Goal: Information Seeking & Learning: Learn about a topic

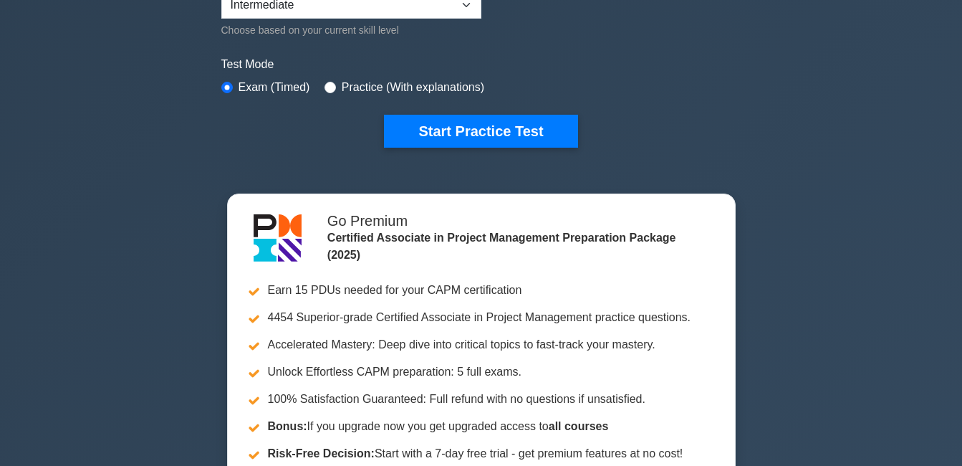
scroll to position [406, 0]
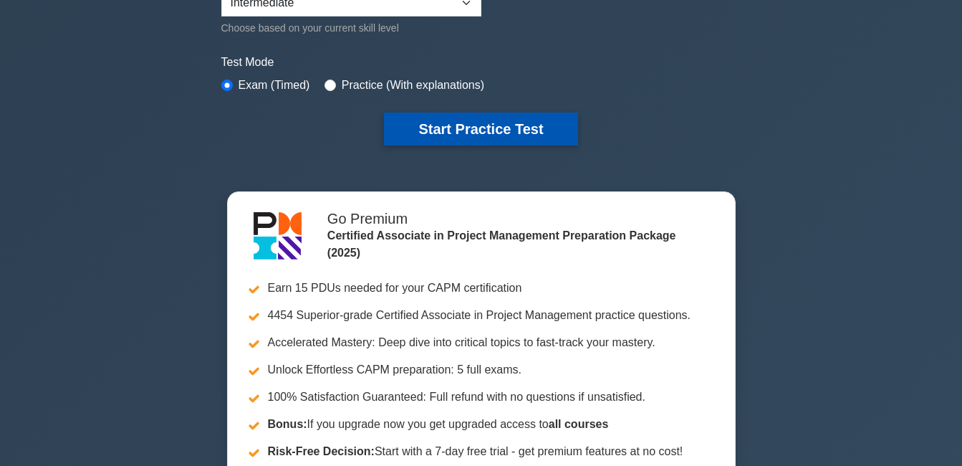
click at [433, 125] on button "Start Practice Test" at bounding box center [480, 128] width 193 height 33
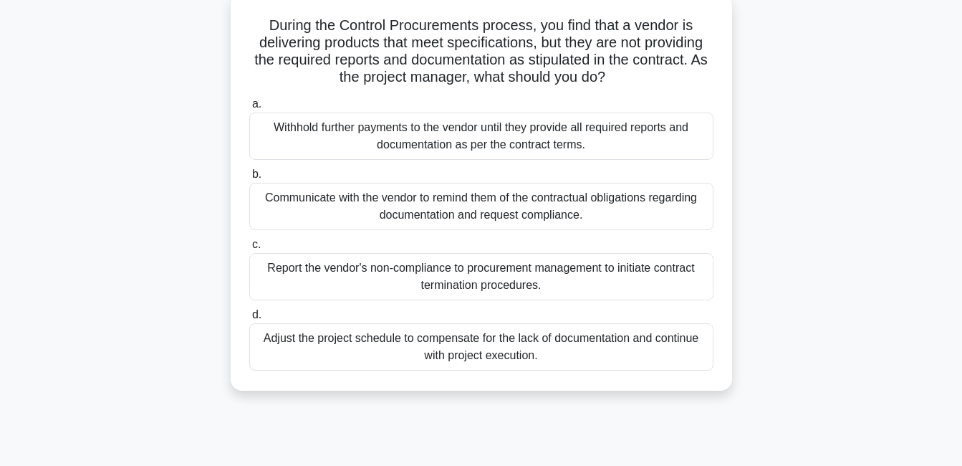
scroll to position [83, 0]
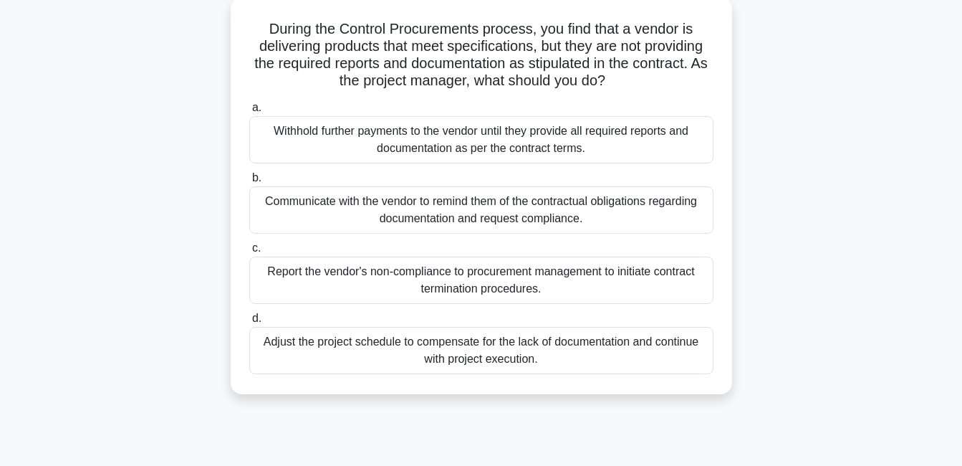
click at [469, 142] on div "Withhold further payments to the vendor until they provide all required reports…" at bounding box center [481, 139] width 464 height 47
click at [249, 112] on input "a. Withhold further payments to the vendor until they provide all required repo…" at bounding box center [249, 107] width 0 height 9
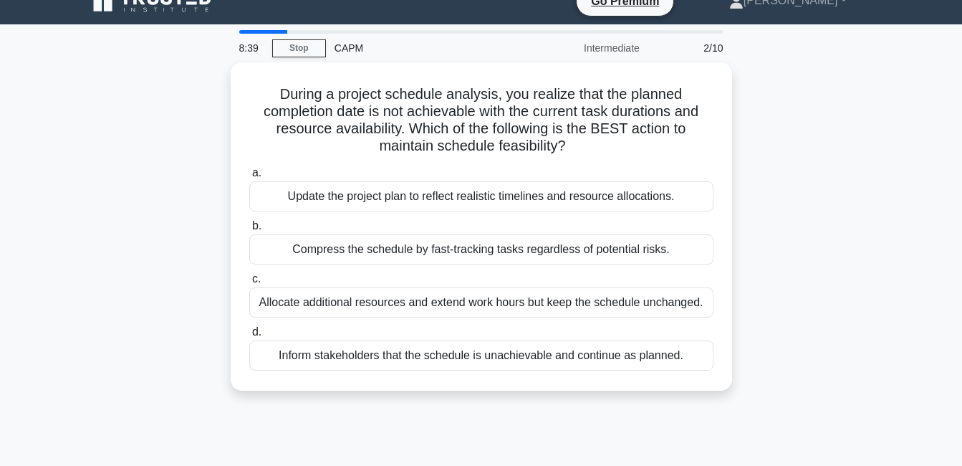
scroll to position [0, 0]
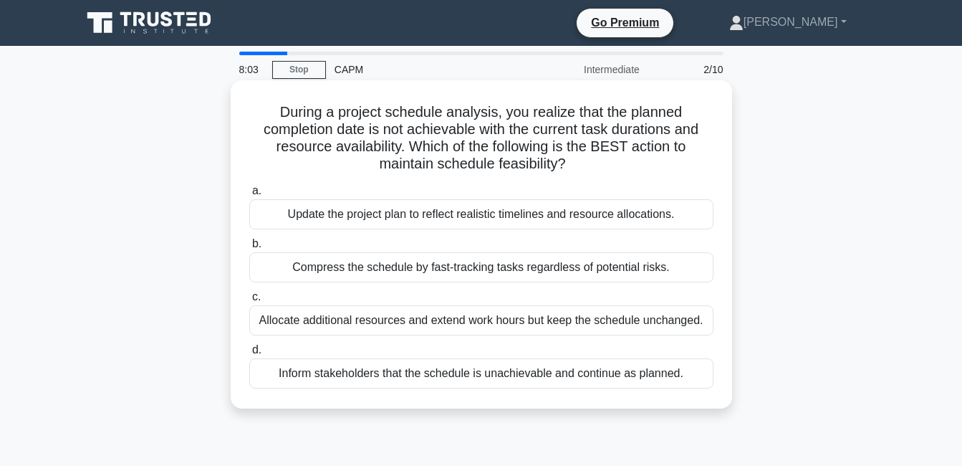
click at [478, 372] on div "Inform stakeholders that the schedule is unachievable and continue as planned." at bounding box center [481, 373] width 464 height 30
click at [249, 355] on input "d. Inform stakeholders that the schedule is unachievable and continue as planne…" at bounding box center [249, 349] width 0 height 9
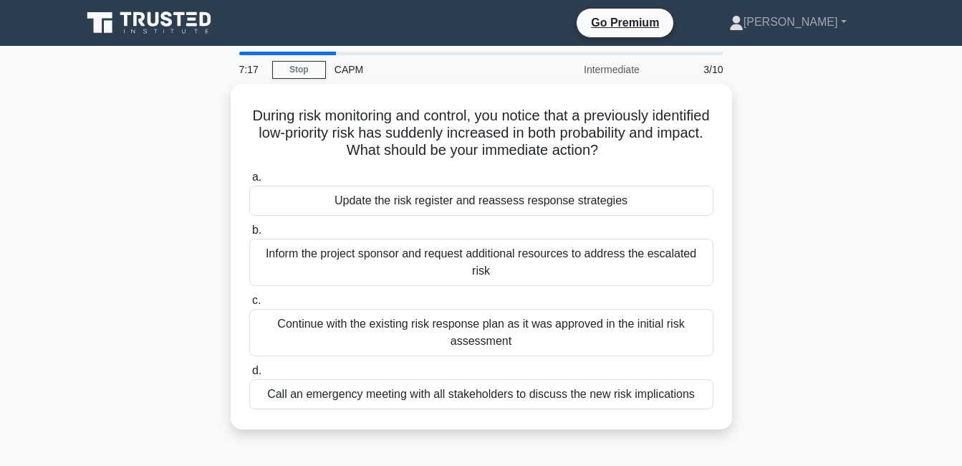
click at [478, 379] on div "Call an emergency meeting with all stakeholders to discuss the new risk implica…" at bounding box center [481, 394] width 464 height 30
click at [249, 372] on input "d. Call an emergency meeting with all stakeholders to discuss the new risk impl…" at bounding box center [249, 370] width 0 height 9
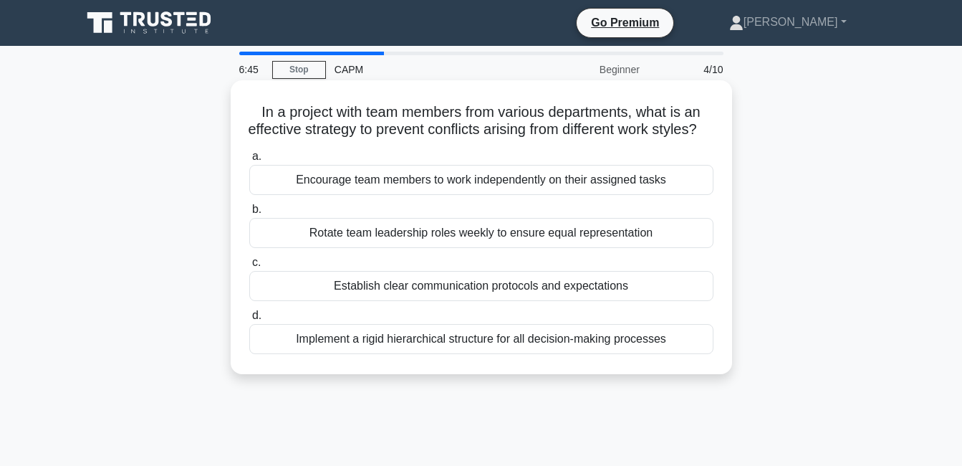
click at [468, 301] on div "Establish clear communication protocols and expectations" at bounding box center [481, 286] width 464 height 30
click at [249, 267] on input "c. Establish clear communication protocols and expectations" at bounding box center [249, 262] width 0 height 9
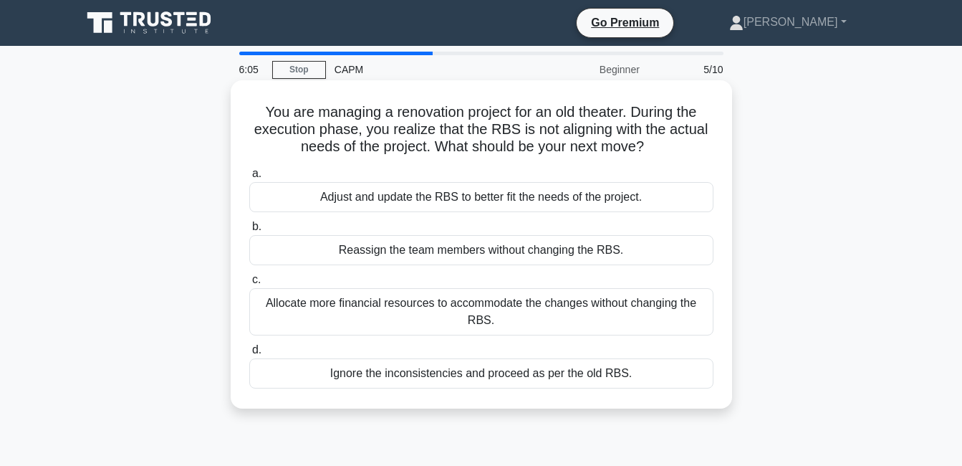
click at [493, 196] on div "Adjust and update the RBS to better fit the needs of the project." at bounding box center [481, 197] width 464 height 30
click at [249, 178] on input "a. Adjust and update the RBS to better fit the needs of the project." at bounding box center [249, 173] width 0 height 9
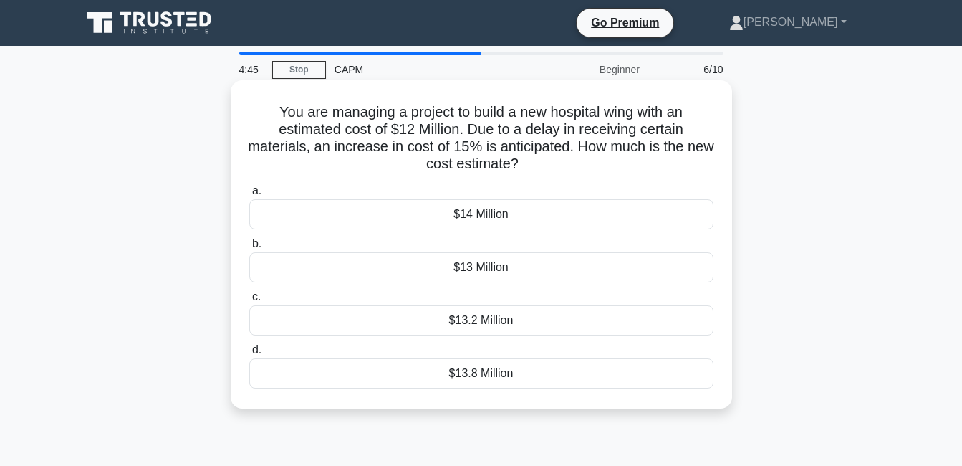
click at [489, 212] on div "$14 Million" at bounding box center [481, 214] width 464 height 30
click at [249, 196] on input "a. $14 Million" at bounding box center [249, 190] width 0 height 9
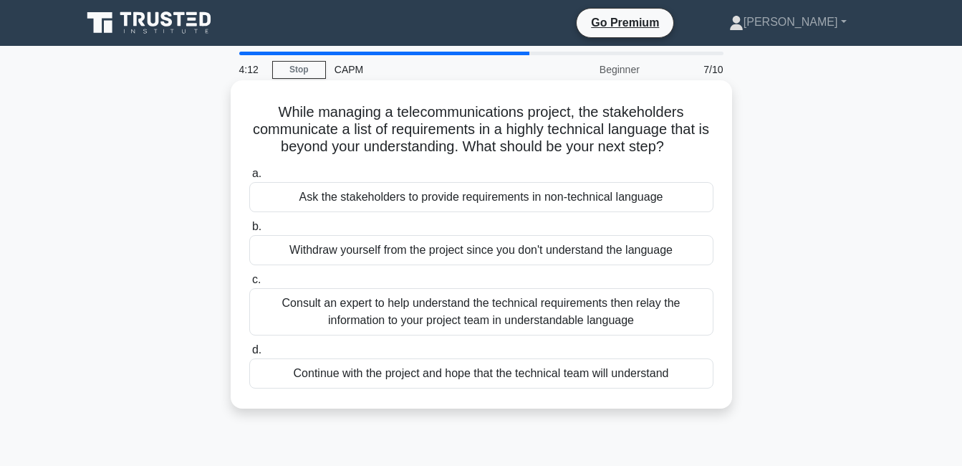
click at [465, 311] on div "Consult an expert to help understand the technical requirements then relay the …" at bounding box center [481, 311] width 464 height 47
click at [249, 284] on input "c. Consult an expert to help understand the technical requirements then relay t…" at bounding box center [249, 279] width 0 height 9
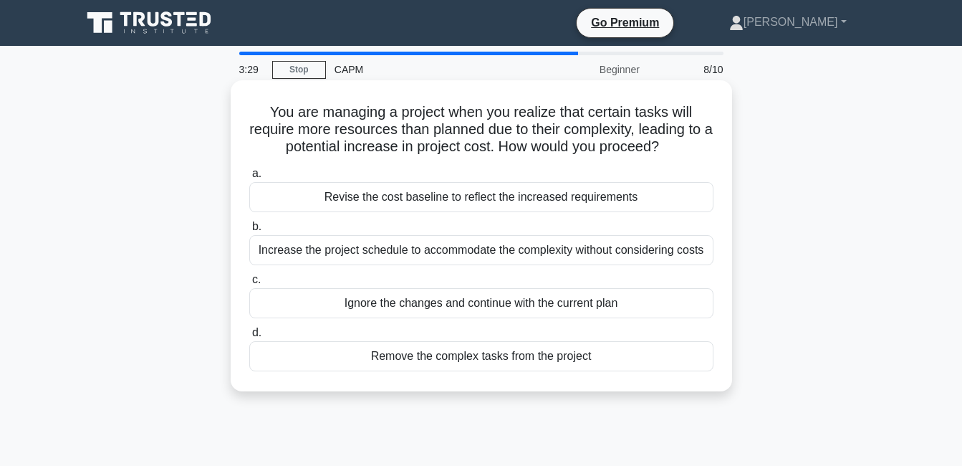
click at [517, 198] on div "Revise the cost baseline to reflect the increased requirements" at bounding box center [481, 197] width 464 height 30
click at [249, 178] on input "a. Revise the cost baseline to reflect the increased requirements" at bounding box center [249, 173] width 0 height 9
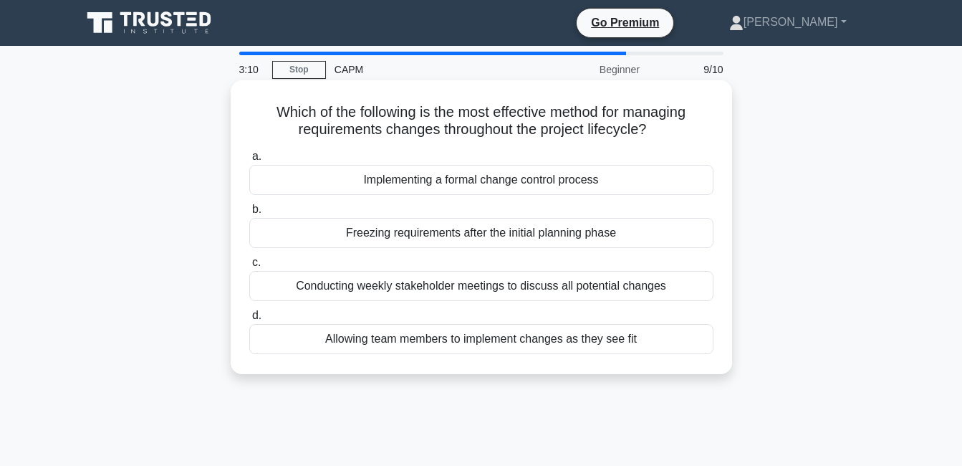
click at [490, 287] on div "Conducting weekly stakeholder meetings to discuss all potential changes" at bounding box center [481, 286] width 464 height 30
click at [249, 267] on input "c. Conducting weekly stakeholder meetings to discuss all potential changes" at bounding box center [249, 262] width 0 height 9
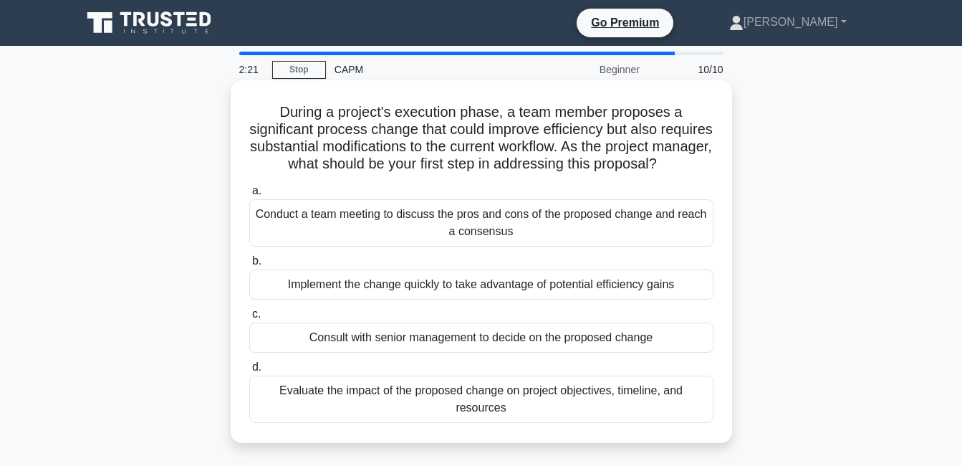
click at [473, 415] on div "Evaluate the impact of the proposed change on project objectives, timeline, and…" at bounding box center [481, 398] width 464 height 47
click at [249, 372] on input "d. Evaluate the impact of the proposed change on project objectives, timeline, …" at bounding box center [249, 366] width 0 height 9
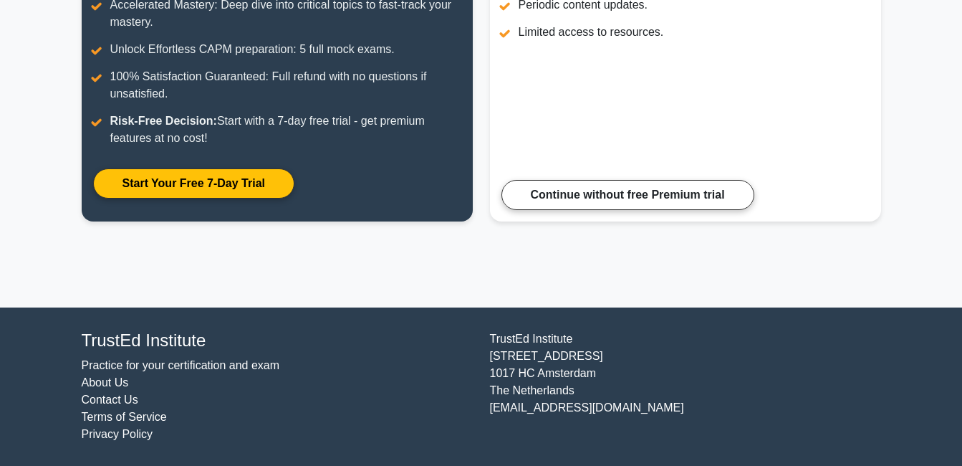
scroll to position [240, 0]
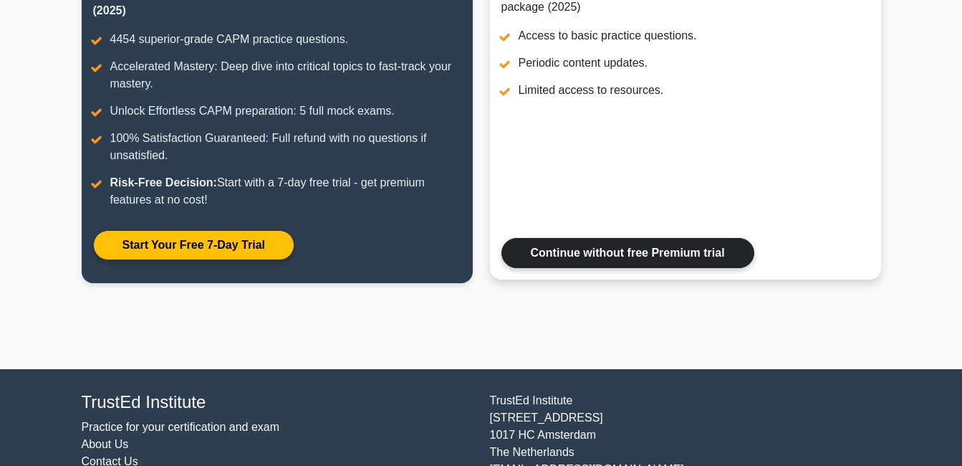
click at [558, 252] on link "Continue without free Premium trial" at bounding box center [627, 253] width 253 height 30
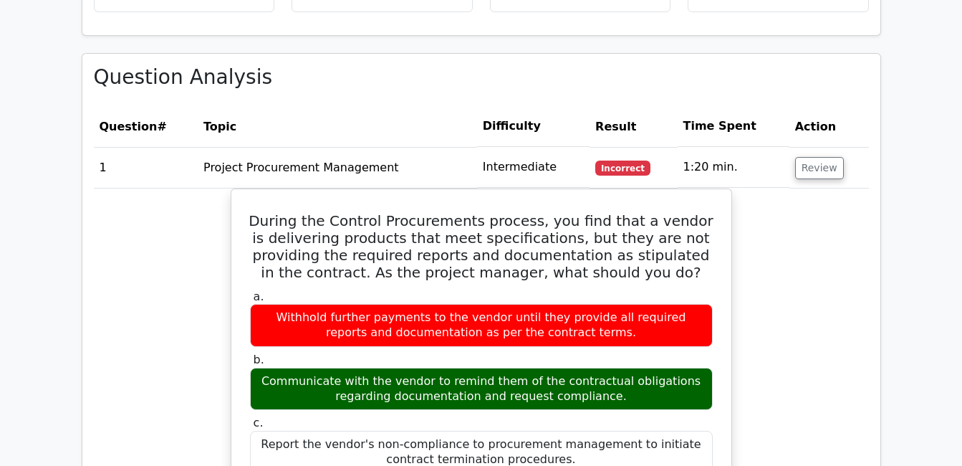
scroll to position [1214, 0]
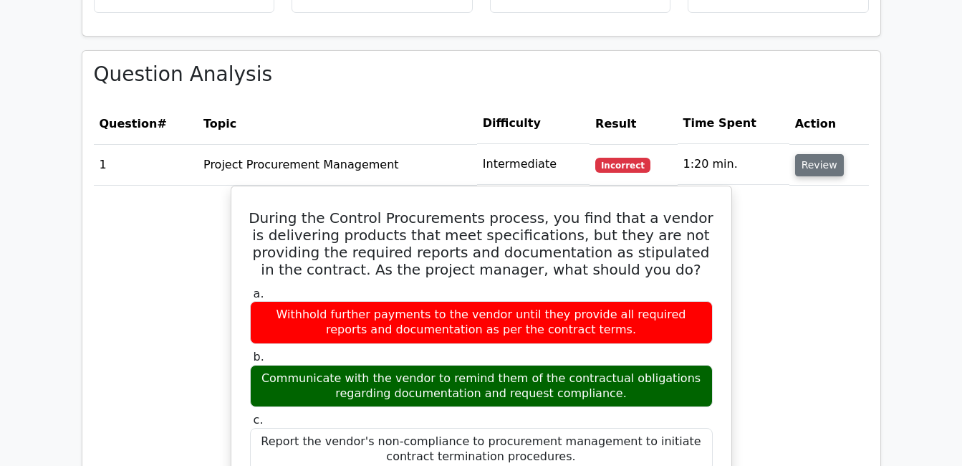
click at [812, 154] on button "Review" at bounding box center [819, 165] width 49 height 22
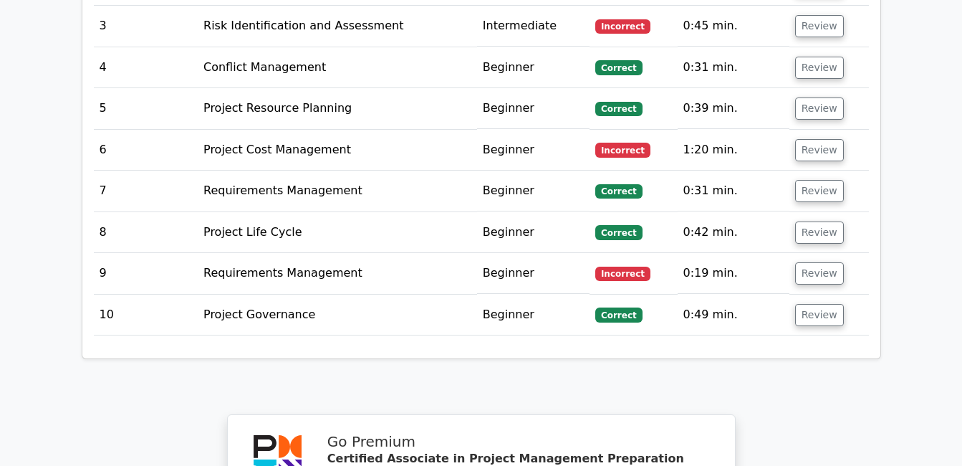
scroll to position [1434, 0]
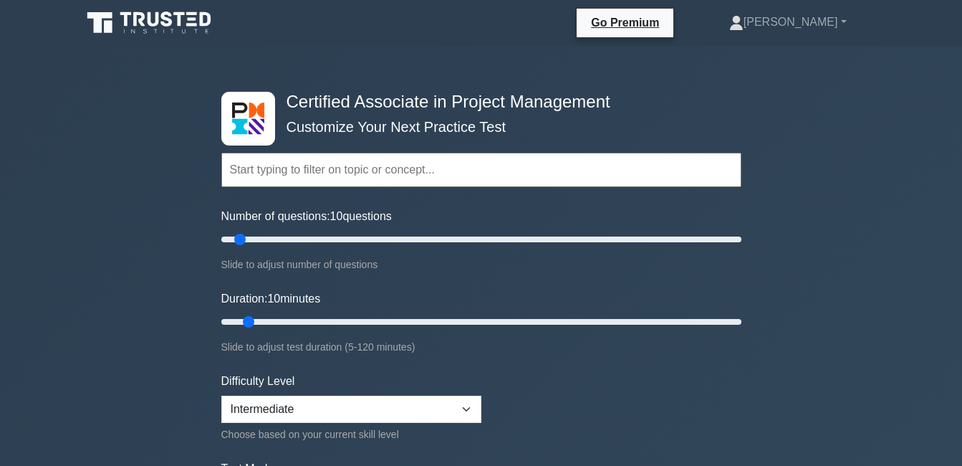
select select "intermediate"
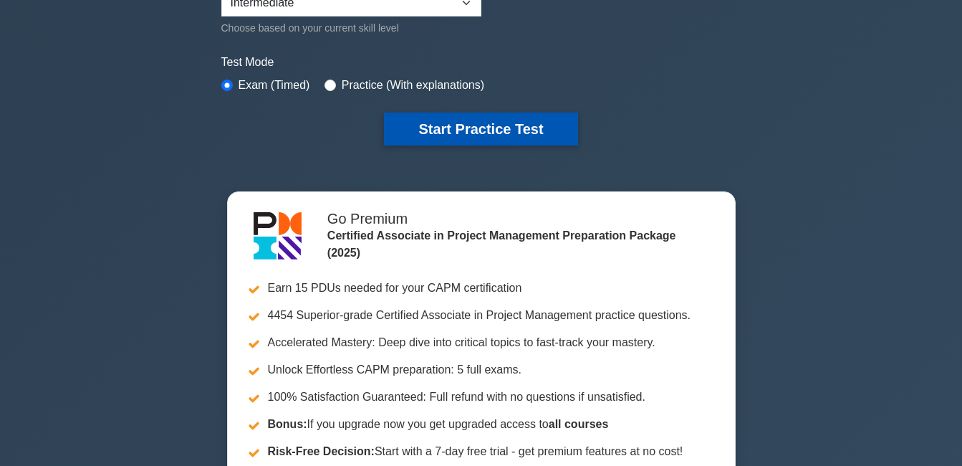
click at [462, 122] on button "Start Practice Test" at bounding box center [480, 128] width 193 height 33
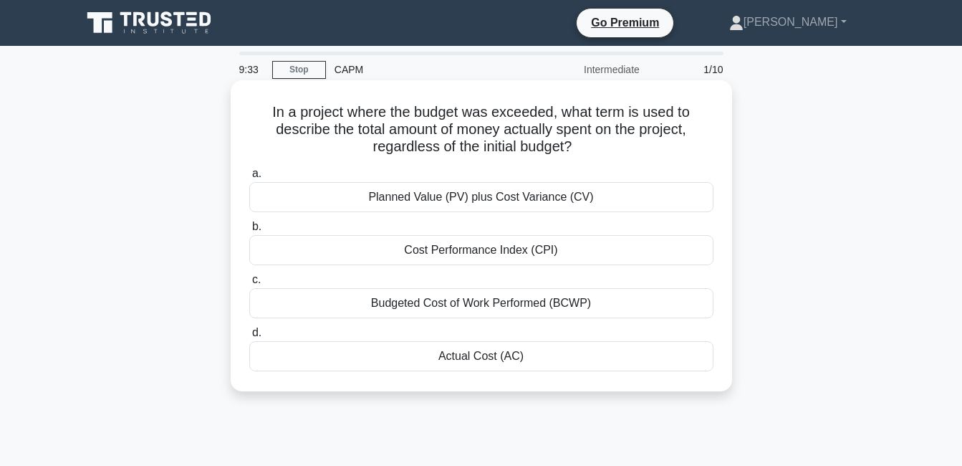
click at [454, 357] on div "Actual Cost (AC)" at bounding box center [481, 356] width 464 height 30
click at [249, 337] on input "d. Actual Cost (AC)" at bounding box center [249, 332] width 0 height 9
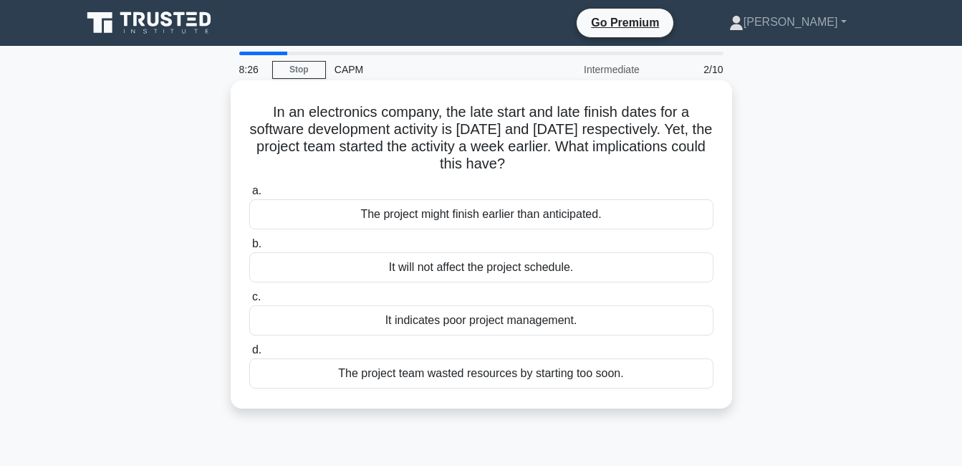
click at [468, 319] on div "It indicates poor project management." at bounding box center [481, 320] width 464 height 30
click at [249, 302] on input "c. It indicates poor project management." at bounding box center [249, 296] width 0 height 9
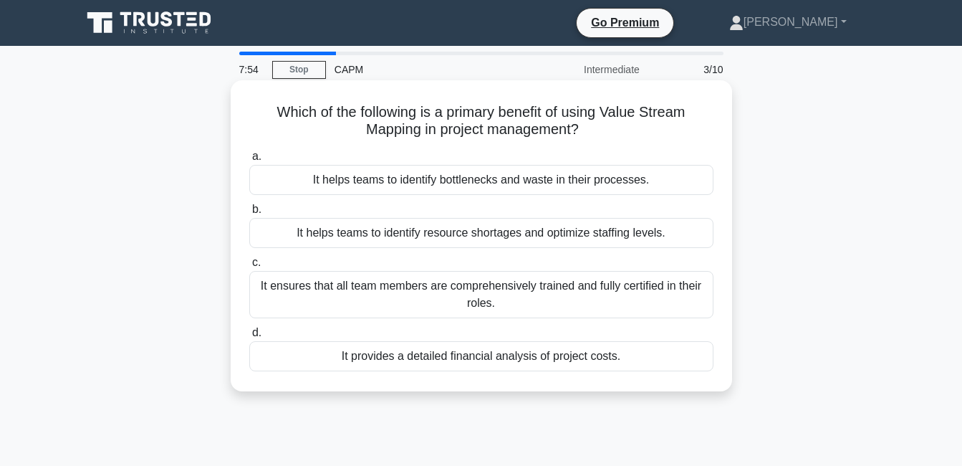
click at [468, 319] on div "a. It helps teams to identify bottlenecks and waste in their processes. b. It h…" at bounding box center [481, 259] width 481 height 229
click at [468, 357] on div "It provides a detailed financial analysis of project costs." at bounding box center [481, 356] width 464 height 30
click at [249, 337] on input "d. It provides a detailed financial analysis of project costs." at bounding box center [249, 332] width 0 height 9
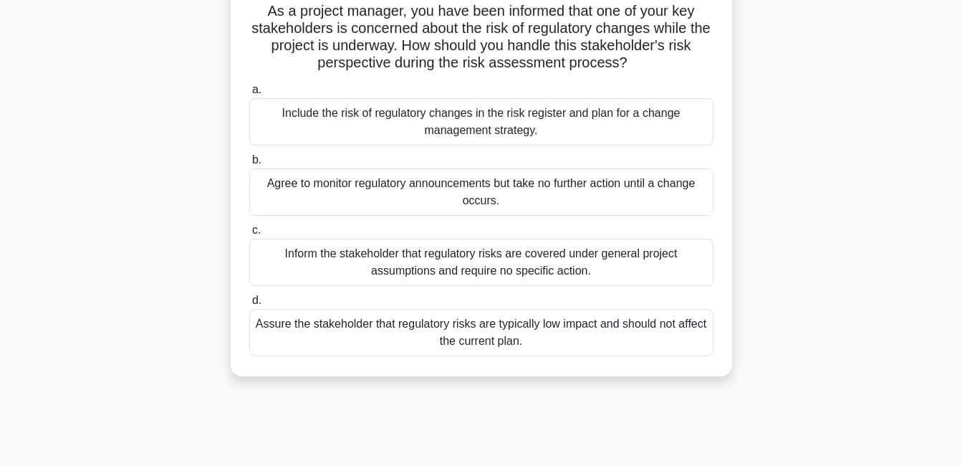
scroll to position [105, 0]
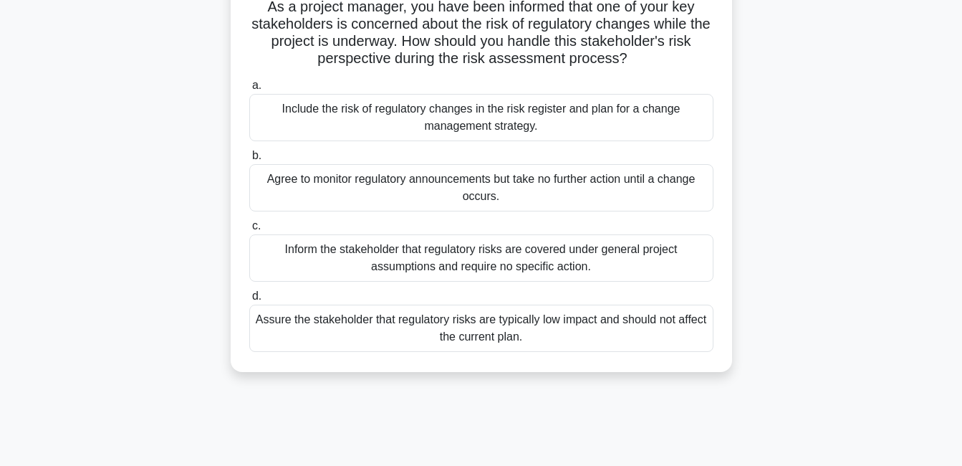
click at [483, 189] on div "Agree to monitor regulatory announcements but take no further action until a ch…" at bounding box center [481, 187] width 464 height 47
click at [249, 160] on input "b. Agree to monitor regulatory announcements but take no further action until a…" at bounding box center [249, 155] width 0 height 9
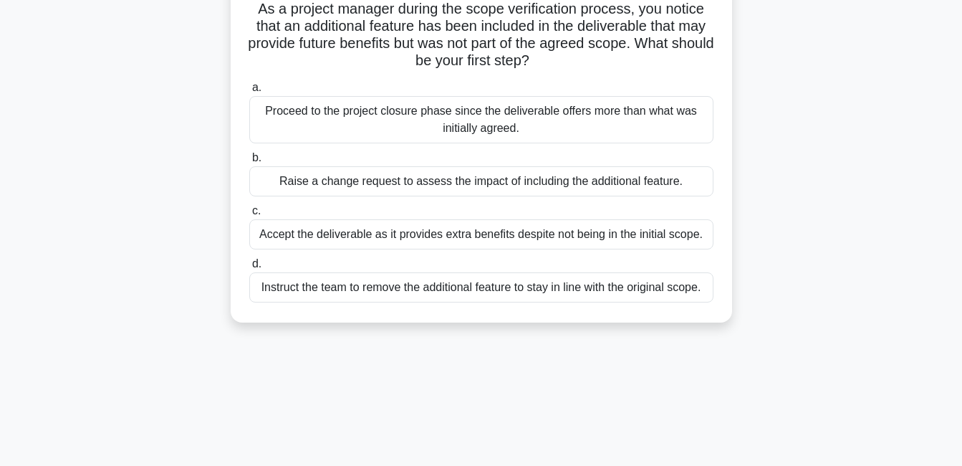
scroll to position [92, 0]
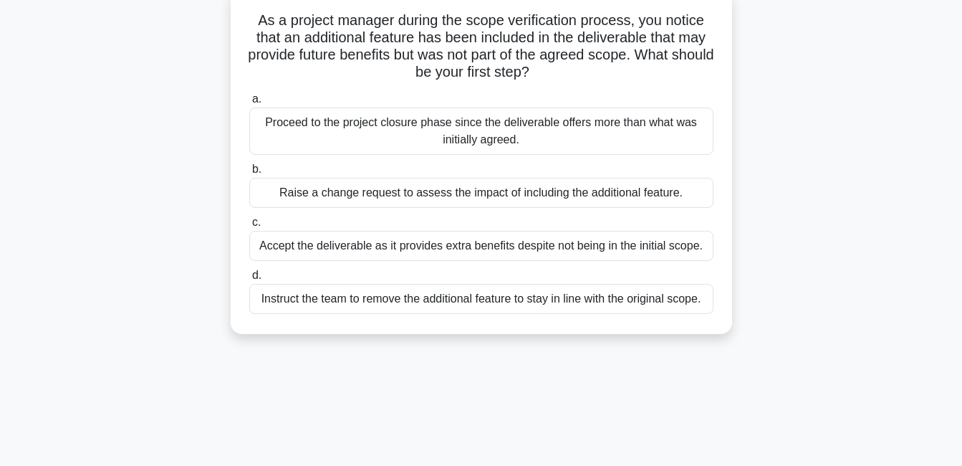
click at [456, 193] on div "Raise a change request to assess the impact of including the additional feature." at bounding box center [481, 193] width 464 height 30
click at [249, 174] on input "b. Raise a change request to assess the impact of including the additional feat…" at bounding box center [249, 169] width 0 height 9
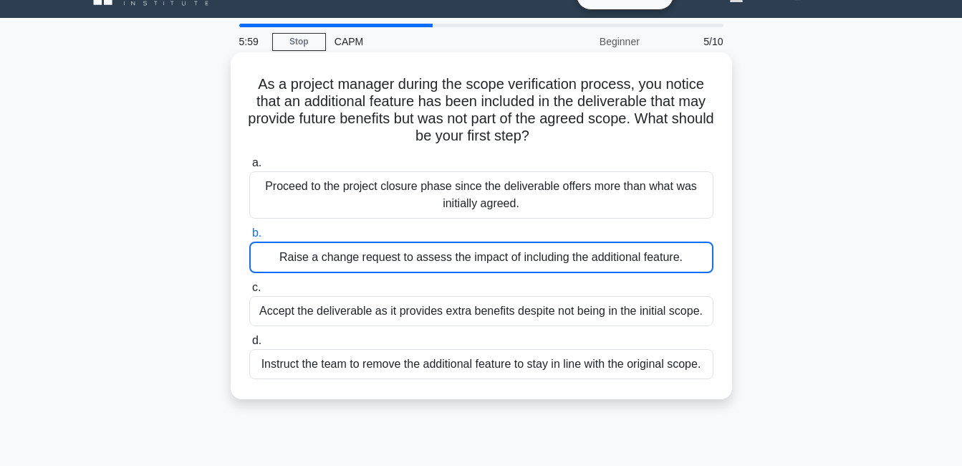
scroll to position [0, 0]
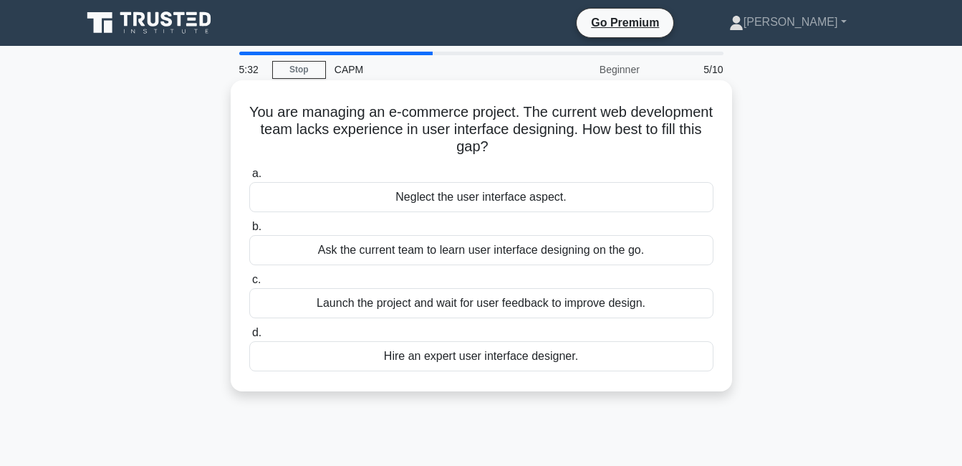
click at [521, 359] on div "Hire an expert user interface designer." at bounding box center [481, 356] width 464 height 30
click at [249, 337] on input "d. Hire an expert user interface designer." at bounding box center [249, 332] width 0 height 9
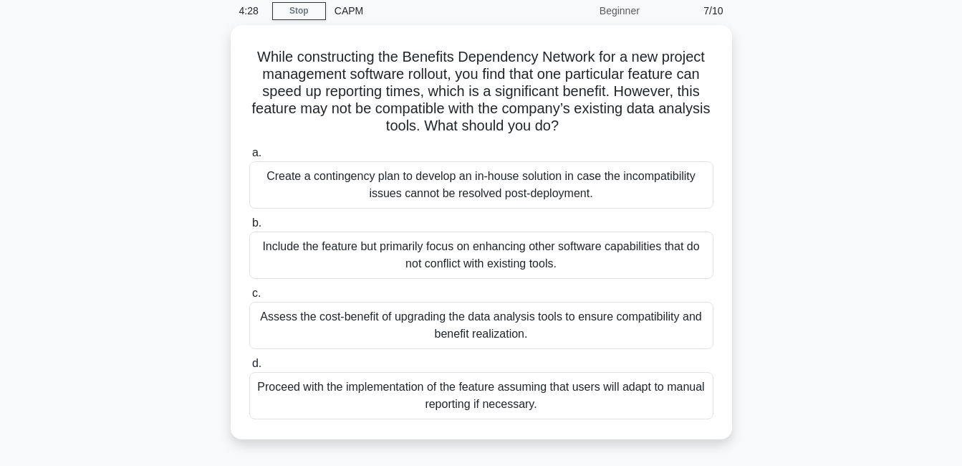
scroll to position [50, 0]
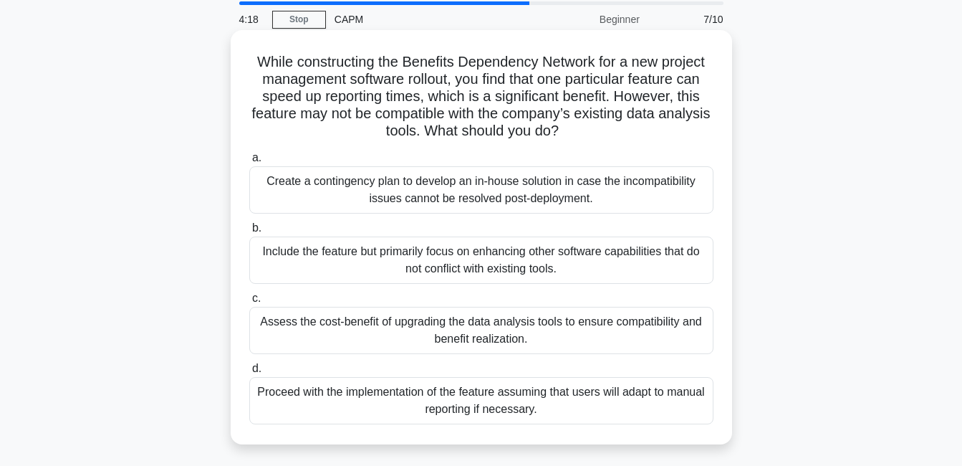
click at [474, 330] on div "Assess the cost-benefit of upgrading the data analysis tools to ensure compatib…" at bounding box center [481, 330] width 464 height 47
click at [249, 303] on input "c. Assess the cost-benefit of upgrading the data analysis tools to ensure compa…" at bounding box center [249, 298] width 0 height 9
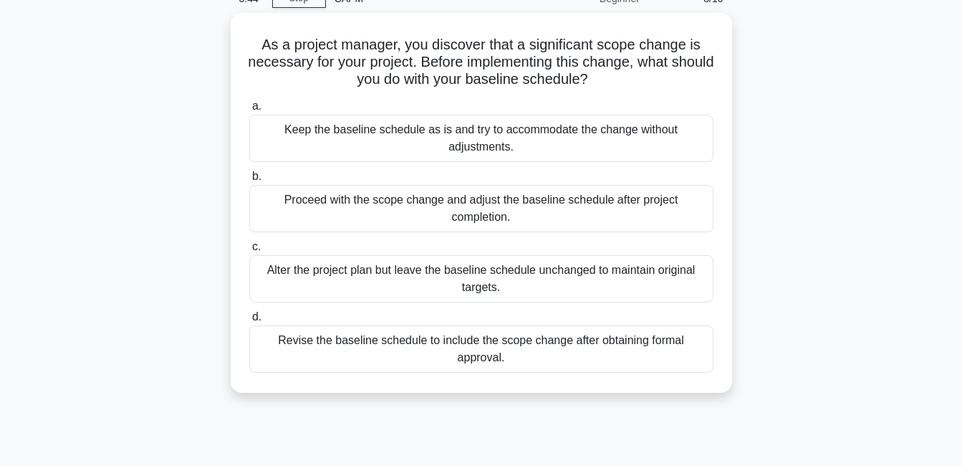
scroll to position [72, 0]
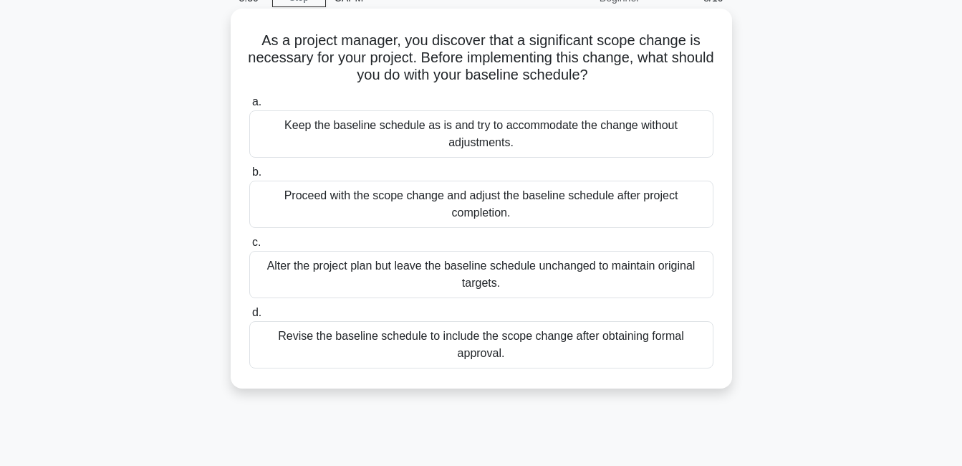
click at [462, 345] on div "Revise the baseline schedule to include the scope change after obtaining formal…" at bounding box center [481, 344] width 464 height 47
click at [249, 317] on input "d. Revise the baseline schedule to include the scope change after obtaining for…" at bounding box center [249, 312] width 0 height 9
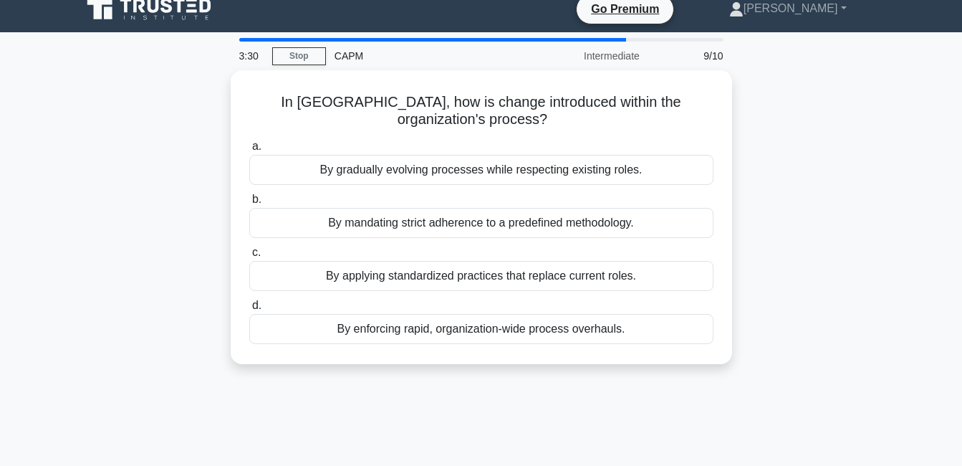
scroll to position [0, 0]
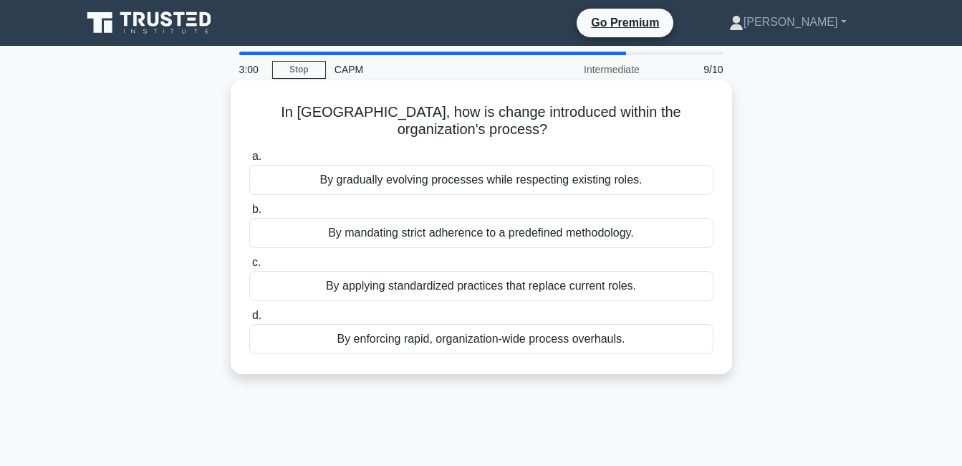
click at [472, 176] on div "By gradually evolving processes while respecting existing roles." at bounding box center [481, 180] width 464 height 30
click at [249, 161] on input "a. By gradually evolving processes while respecting existing roles." at bounding box center [249, 156] width 0 height 9
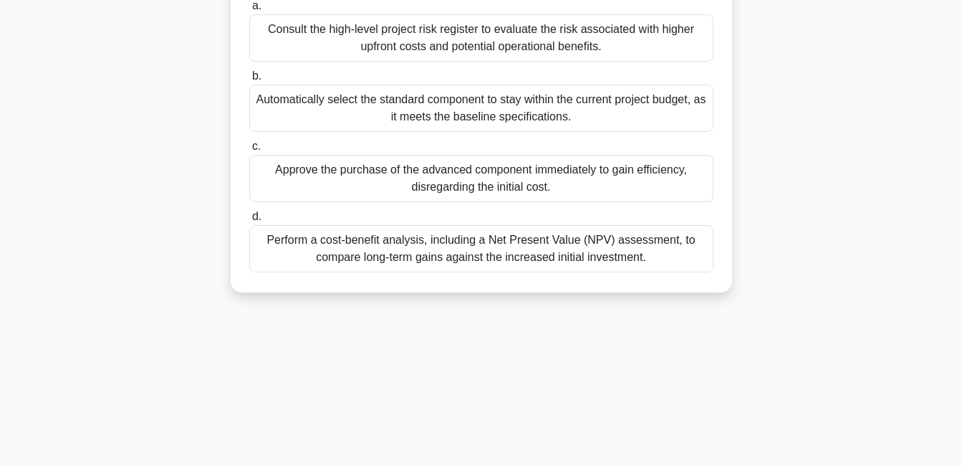
scroll to position [259, 0]
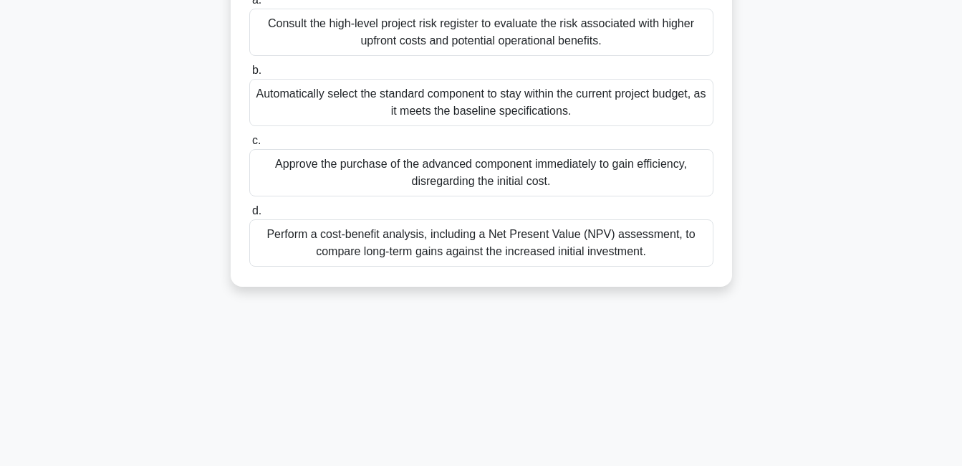
click at [446, 246] on div "Perform a cost-benefit analysis, including a Net Present Value (NPV) assessment…" at bounding box center [481, 242] width 464 height 47
click at [249, 216] on input "d. Perform a cost-benefit analysis, including a Net Present Value (NPV) assessm…" at bounding box center [249, 210] width 0 height 9
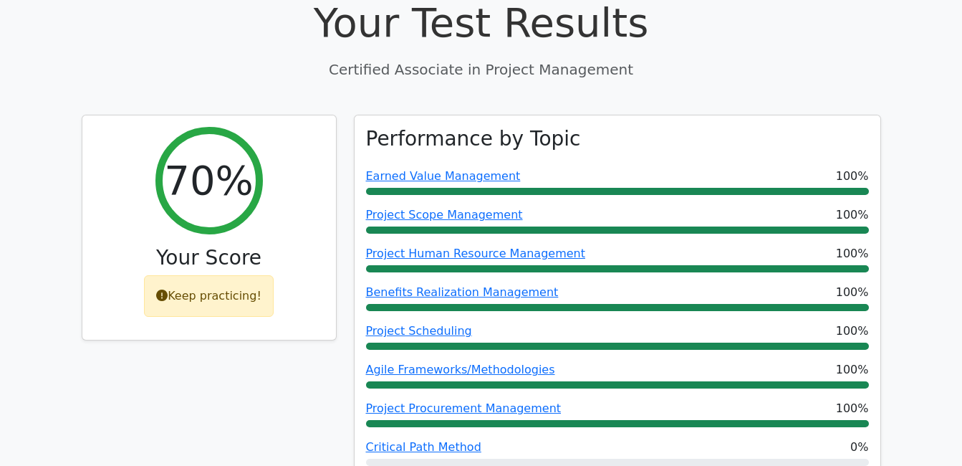
scroll to position [534, 0]
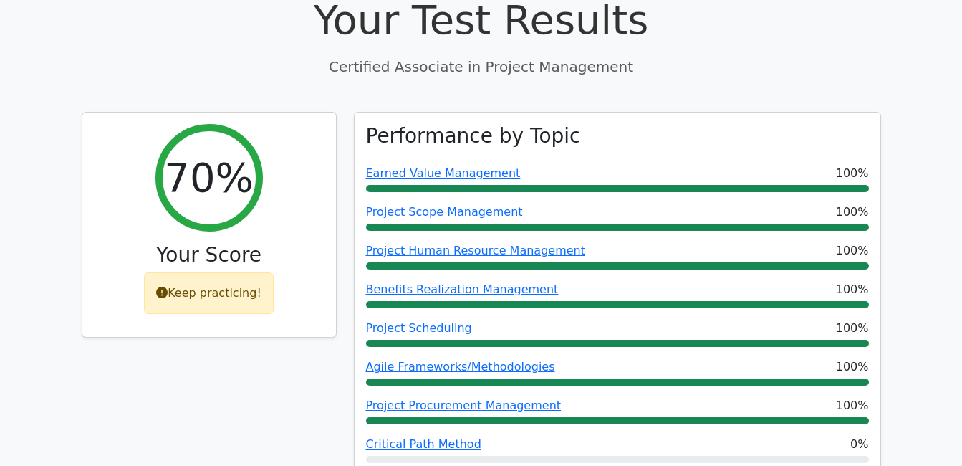
click at [112, 400] on div "70% Your Score Keep practicing!" at bounding box center [209, 347] width 272 height 470
click at [112, 397] on div "70% Your Score Keep practicing!" at bounding box center [209, 347] width 272 height 470
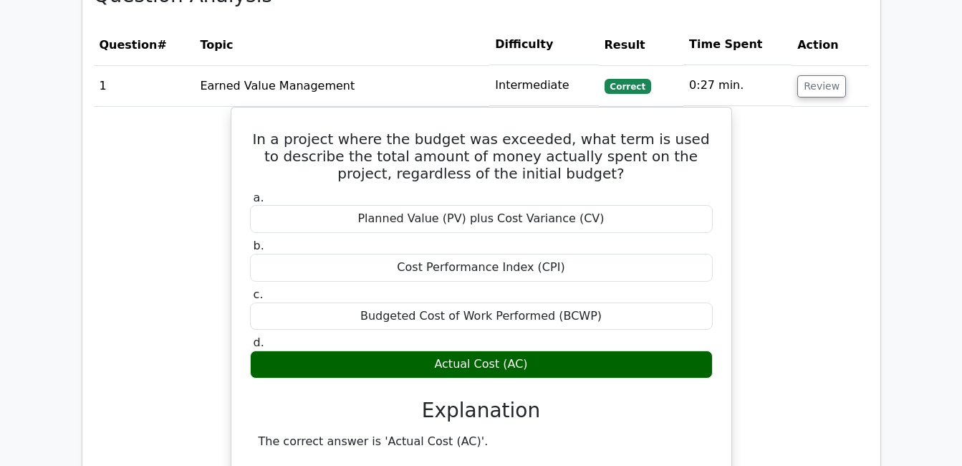
scroll to position [1331, 0]
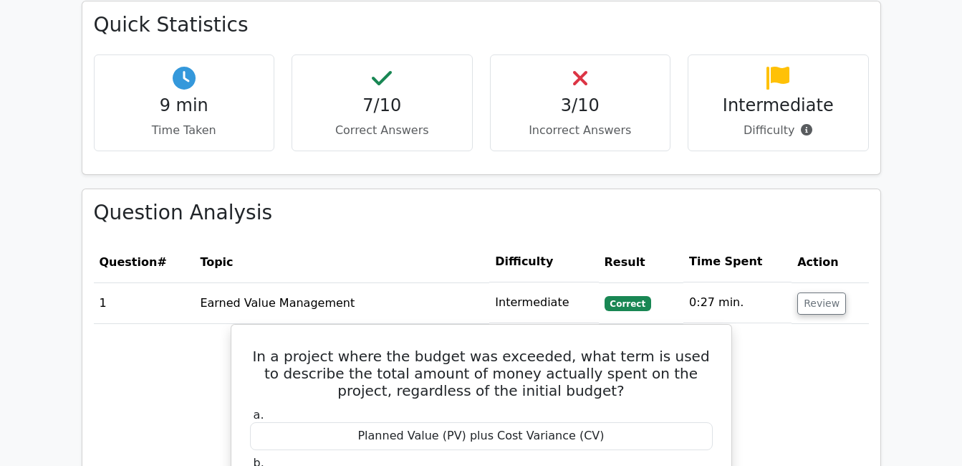
scroll to position [1095, 0]
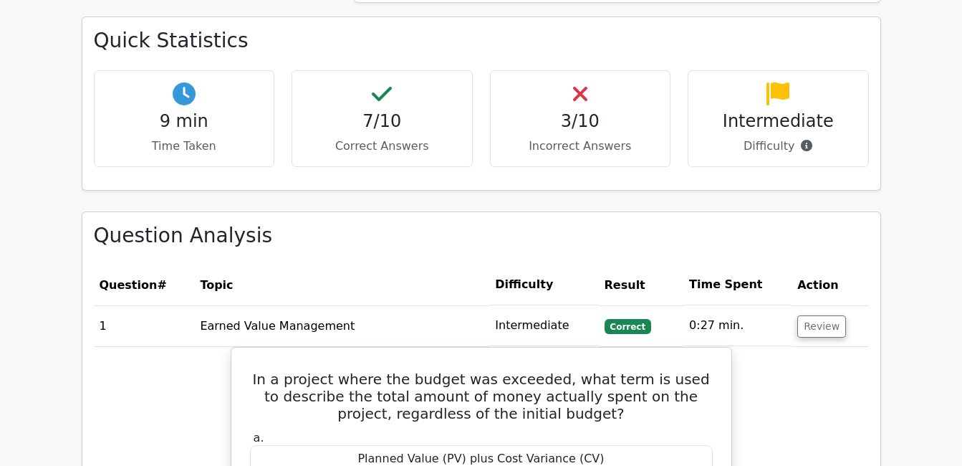
click at [585, 111] on h4 "3/10" at bounding box center [580, 121] width 157 height 21
click at [588, 111] on h4 "3/10" at bounding box center [580, 121] width 157 height 21
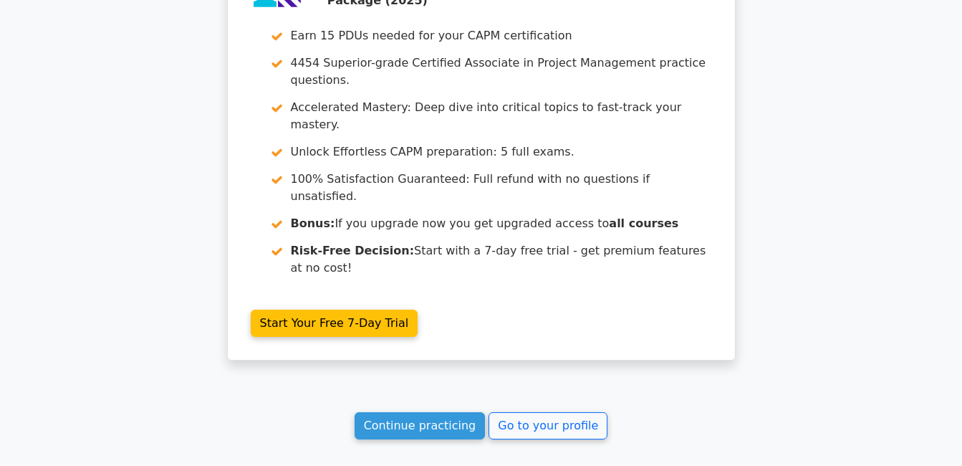
scroll to position [2733, 0]
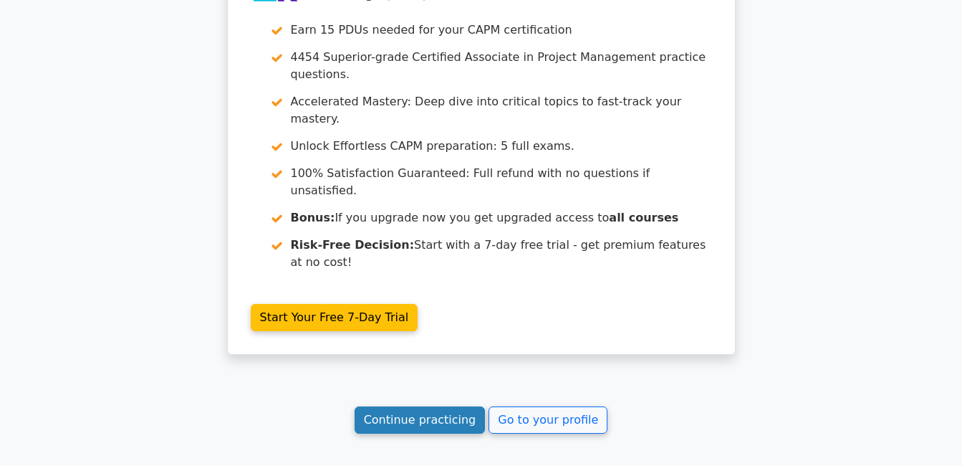
click at [427, 406] on link "Continue practicing" at bounding box center [420, 419] width 131 height 27
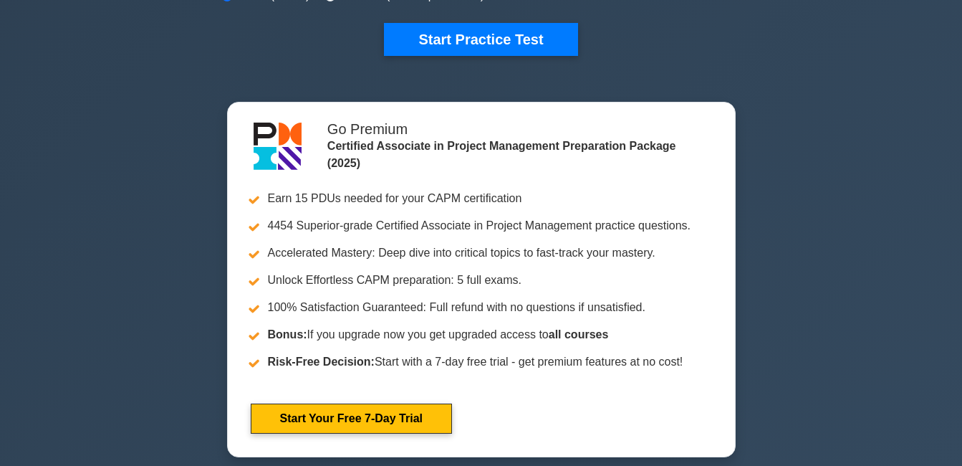
scroll to position [501, 0]
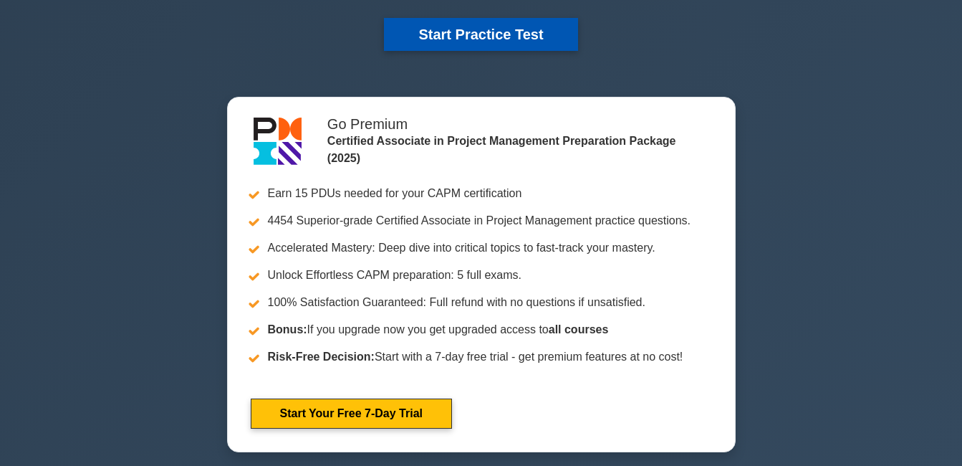
click at [486, 32] on button "Start Practice Test" at bounding box center [480, 34] width 193 height 33
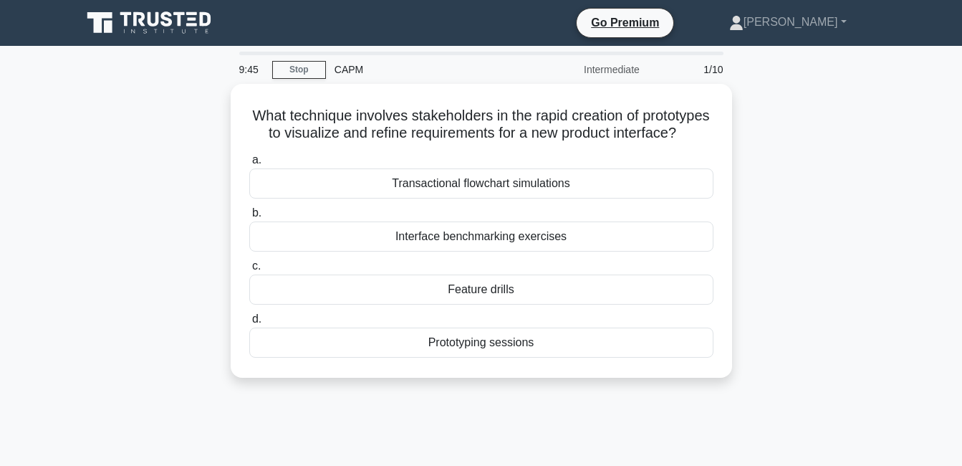
click at [117, 459] on div "9:45 Stop CAPM Intermediate 1/10 What technique involves stakeholders in the ra…" at bounding box center [481, 410] width 817 height 716
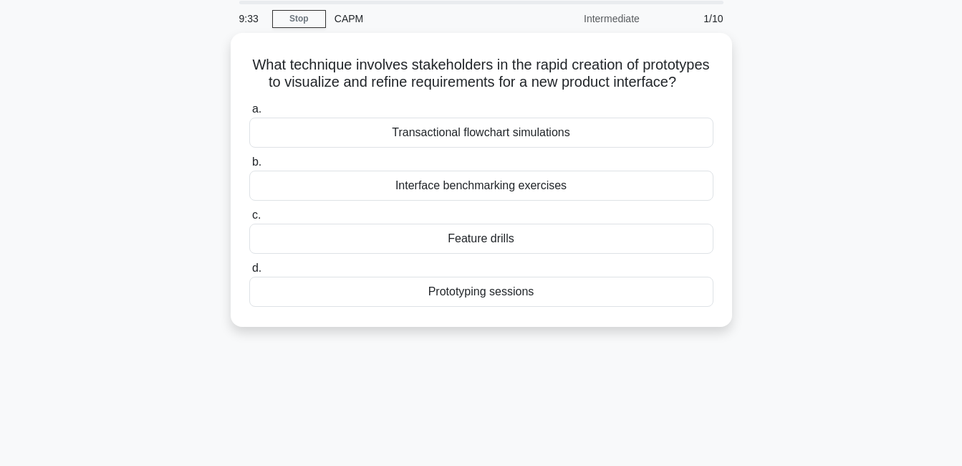
scroll to position [52, 0]
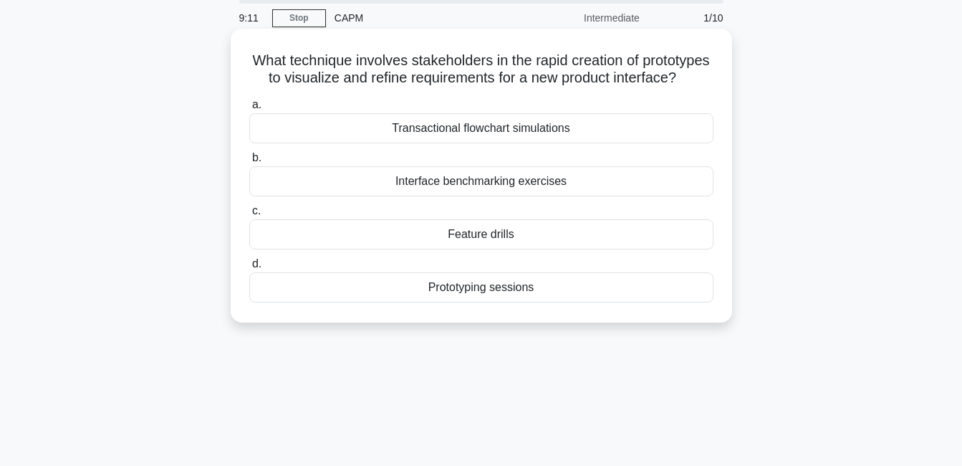
click at [324, 196] on div "Interface benchmarking exercises" at bounding box center [481, 181] width 464 height 30
click at [249, 163] on input "b. Interface benchmarking exercises" at bounding box center [249, 157] width 0 height 9
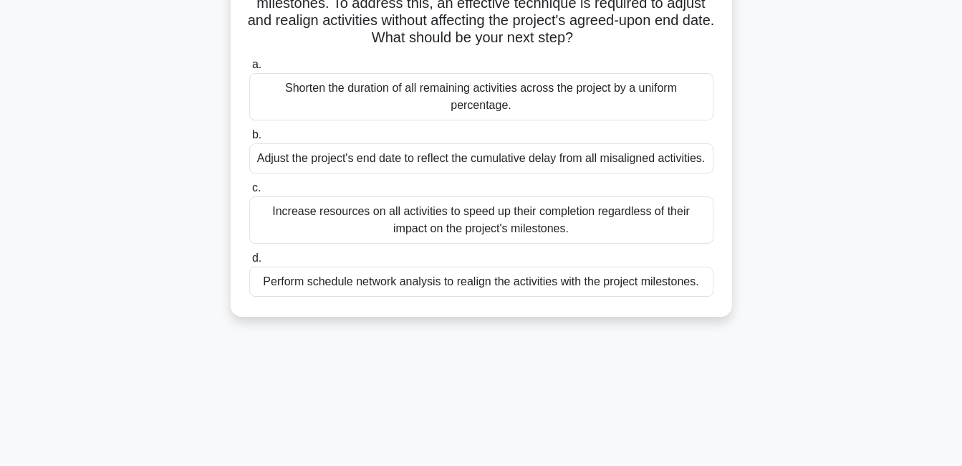
scroll to position [148, 0]
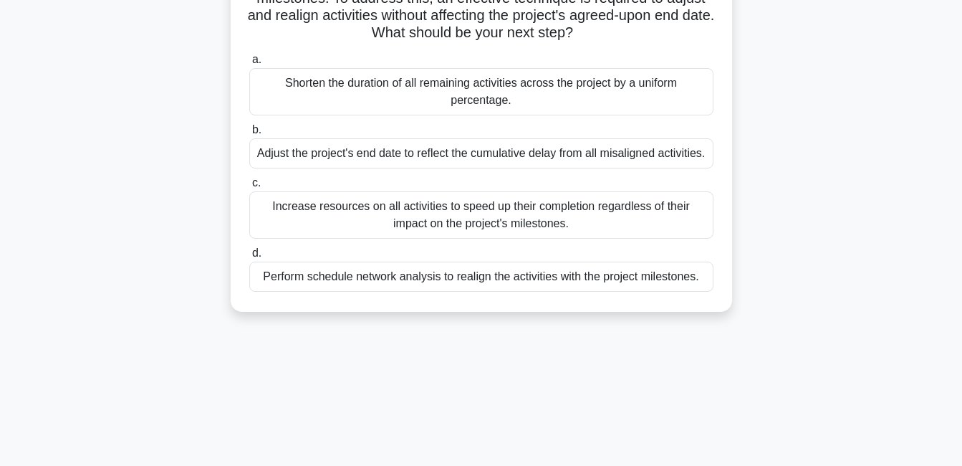
click at [314, 292] on div "Perform schedule network analysis to realign the activities with the project mi…" at bounding box center [481, 276] width 464 height 30
click at [249, 258] on input "d. Perform schedule network analysis to realign the activities with the project…" at bounding box center [249, 253] width 0 height 9
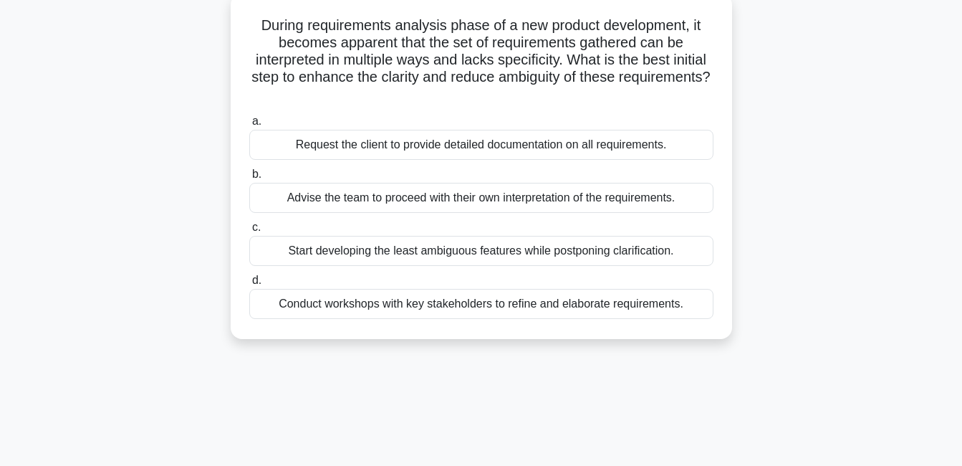
scroll to position [81, 0]
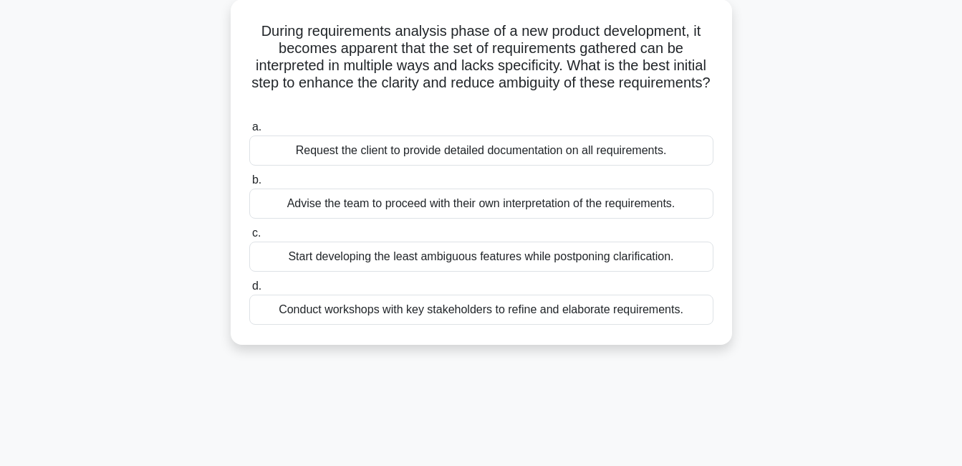
click at [658, 151] on div "Request the client to provide detailed documentation on all requirements." at bounding box center [481, 150] width 464 height 30
click at [249, 132] on input "a. Request the client to provide detailed documentation on all requirements." at bounding box center [249, 126] width 0 height 9
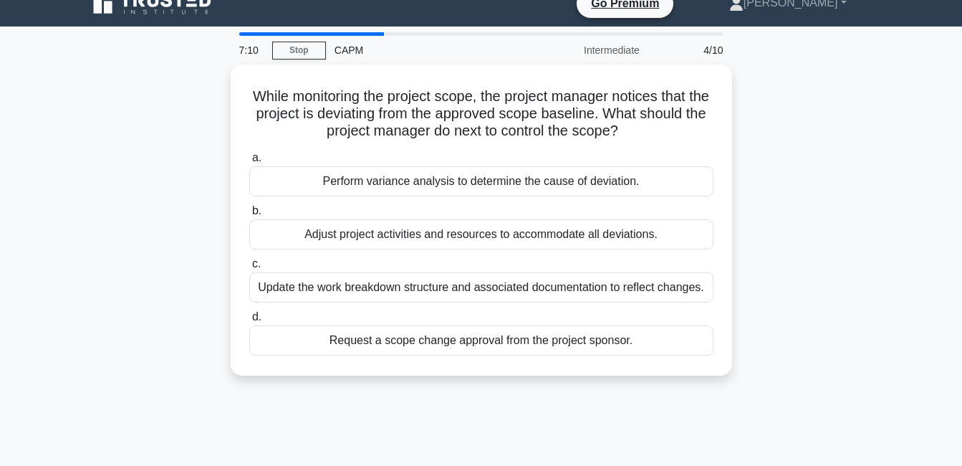
scroll to position [0, 0]
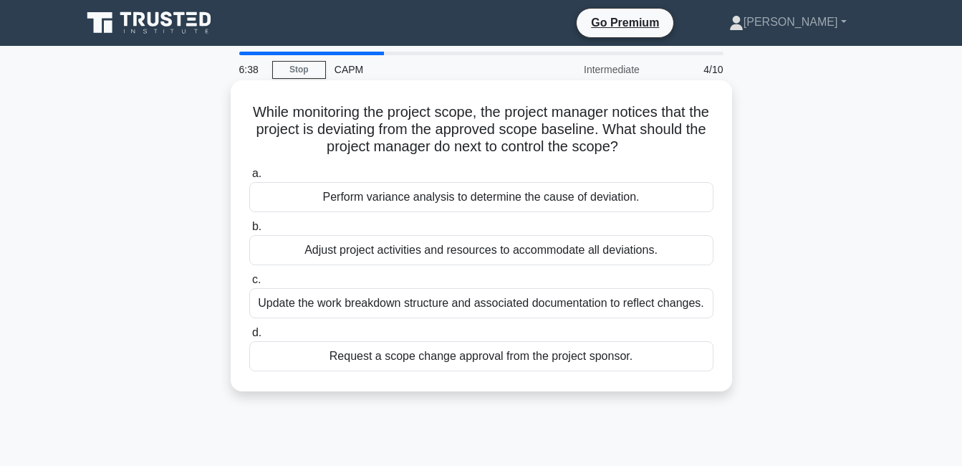
click at [342, 371] on div "Request a scope change approval from the project sponsor." at bounding box center [481, 356] width 464 height 30
click at [249, 337] on input "d. Request a scope change approval from the project sponsor." at bounding box center [249, 332] width 0 height 9
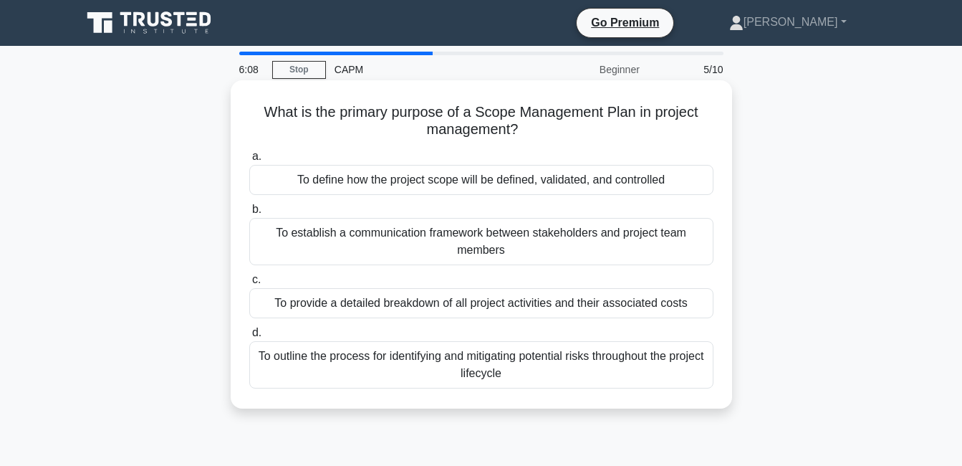
click at [364, 381] on div "To outline the process for identifying and mitigating potential risks throughou…" at bounding box center [481, 364] width 464 height 47
click at [249, 337] on input "d. To outline the process for identifying and mitigating potential risks throug…" at bounding box center [249, 332] width 0 height 9
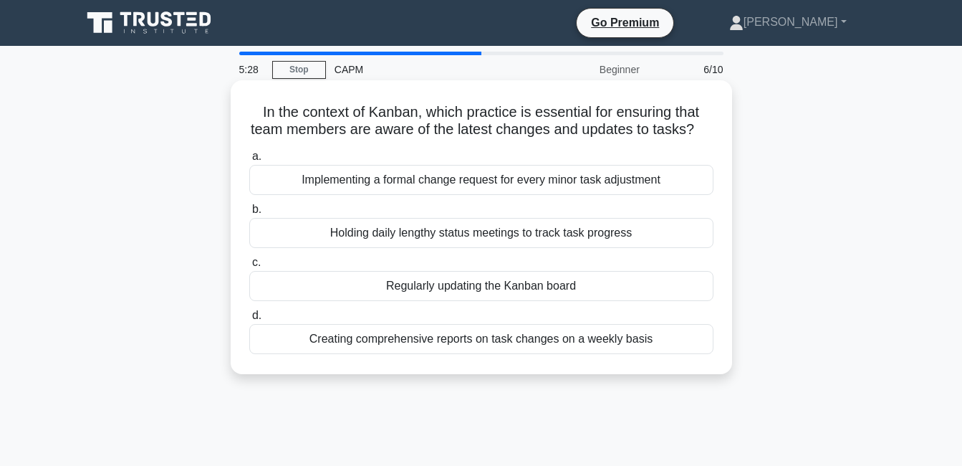
click at [670, 354] on div "Creating comprehensive reports on task changes on a weekly basis" at bounding box center [481, 339] width 464 height 30
click at [249, 320] on input "d. Creating comprehensive reports on task changes on a weekly basis" at bounding box center [249, 315] width 0 height 9
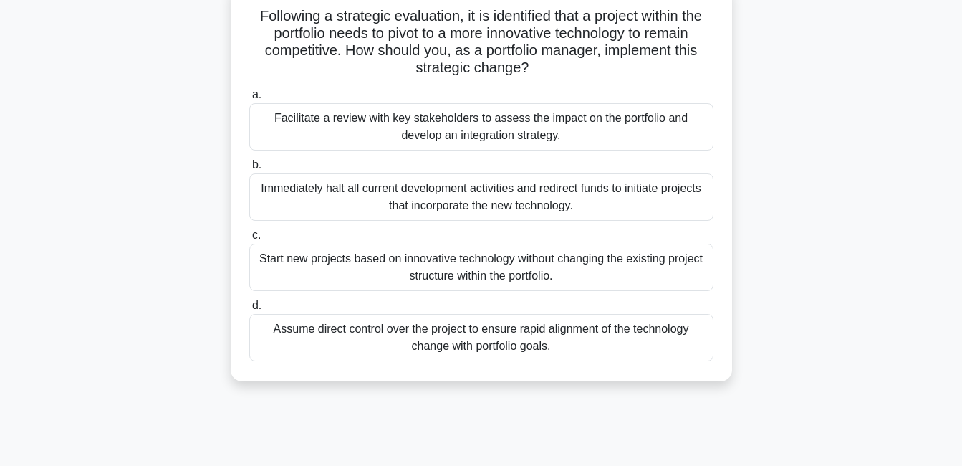
scroll to position [85, 0]
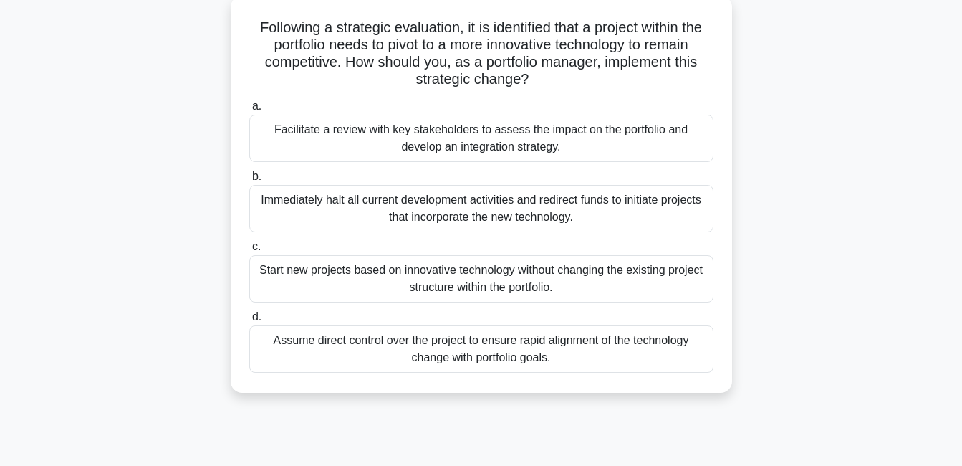
click at [280, 162] on div "Facilitate a review with key stakeholders to assess the impact on the portfolio…" at bounding box center [481, 138] width 464 height 47
click at [249, 111] on input "a. Facilitate a review with key stakeholders to assess the impact on the portfo…" at bounding box center [249, 106] width 0 height 9
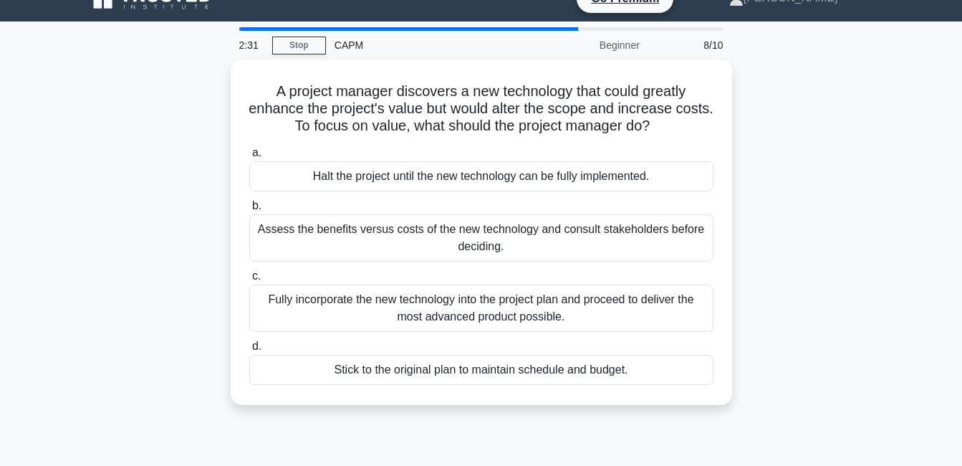
scroll to position [26, 0]
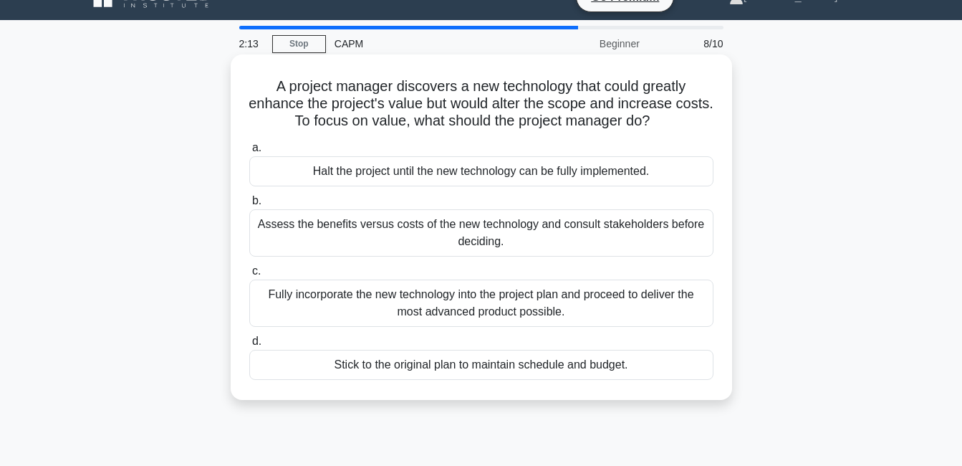
click at [653, 228] on div "Assess the benefits versus costs of the new technology and consult stakeholders…" at bounding box center [481, 232] width 464 height 47
click at [249, 206] on input "b. Assess the benefits versus costs of the new technology and consult stakehold…" at bounding box center [249, 200] width 0 height 9
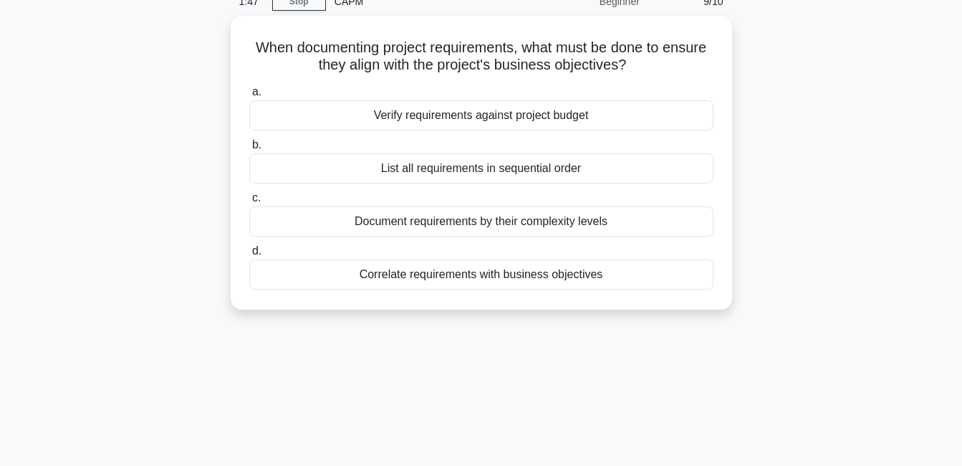
scroll to position [74, 0]
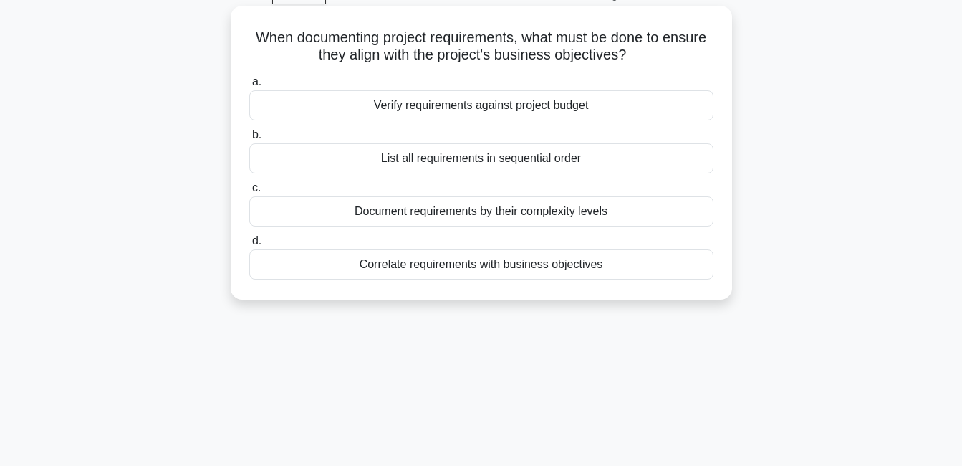
click at [632, 274] on div "Correlate requirements with business objectives" at bounding box center [481, 264] width 464 height 30
click at [249, 246] on input "d. Correlate requirements with business objectives" at bounding box center [249, 240] width 0 height 9
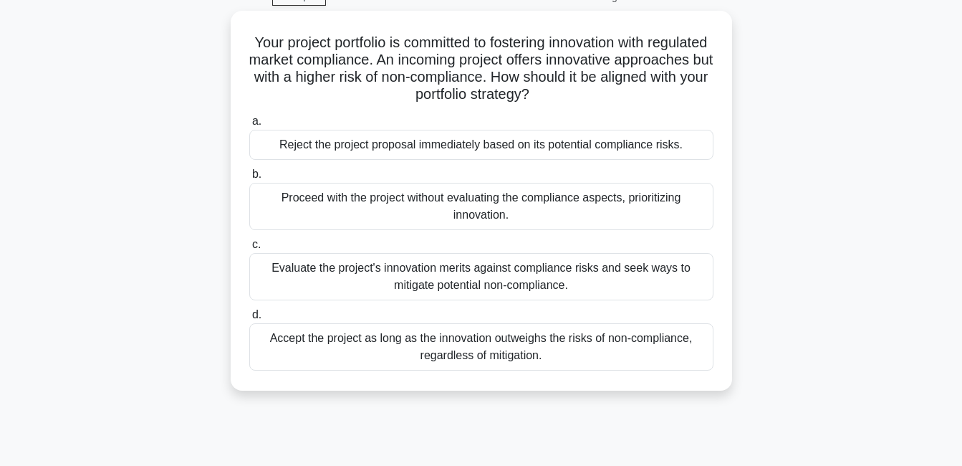
scroll to position [74, 0]
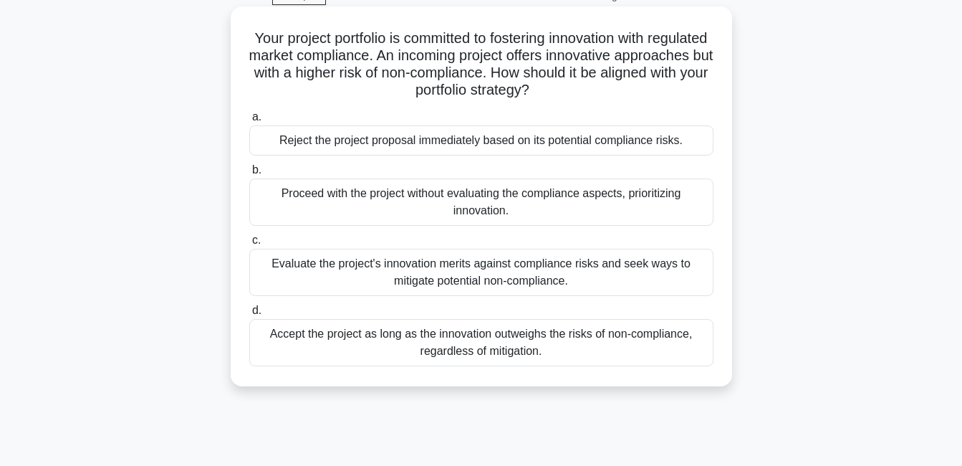
click at [645, 279] on div "Evaluate the project's innovation merits against compliance risks and seek ways…" at bounding box center [481, 272] width 464 height 47
click at [249, 245] on input "c. Evaluate the project's innovation merits against compliance risks and seek w…" at bounding box center [249, 240] width 0 height 9
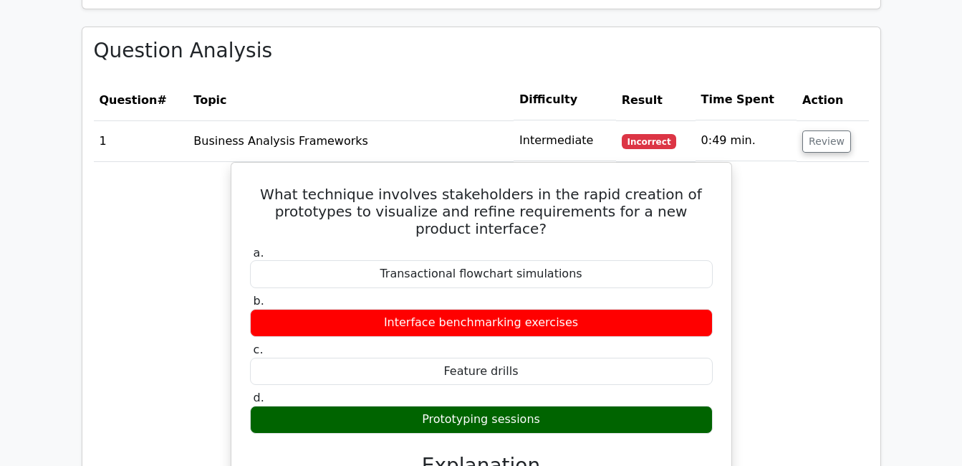
scroll to position [1206, 0]
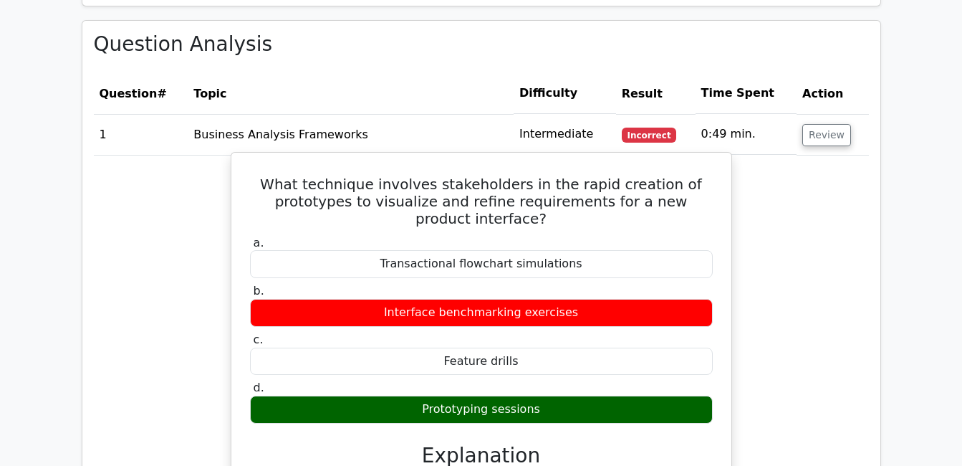
click at [668, 299] on div "Interface benchmarking exercises" at bounding box center [481, 313] width 463 height 28
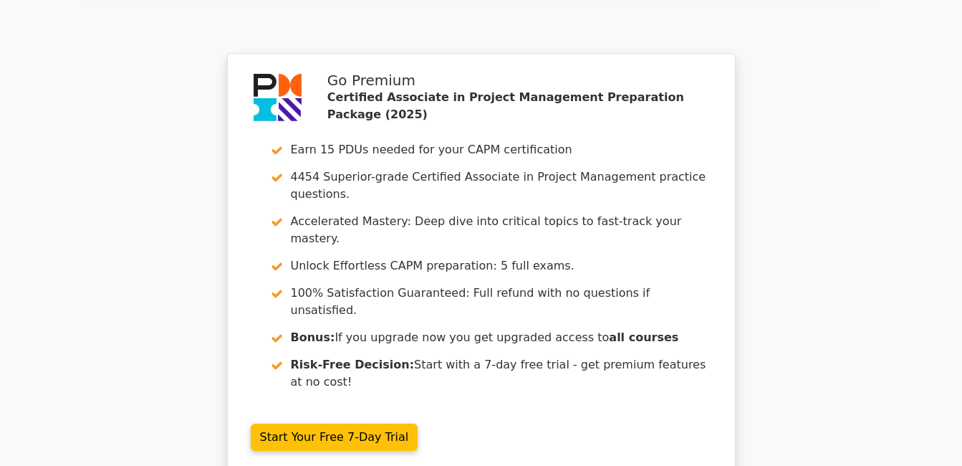
scroll to position [2407, 0]
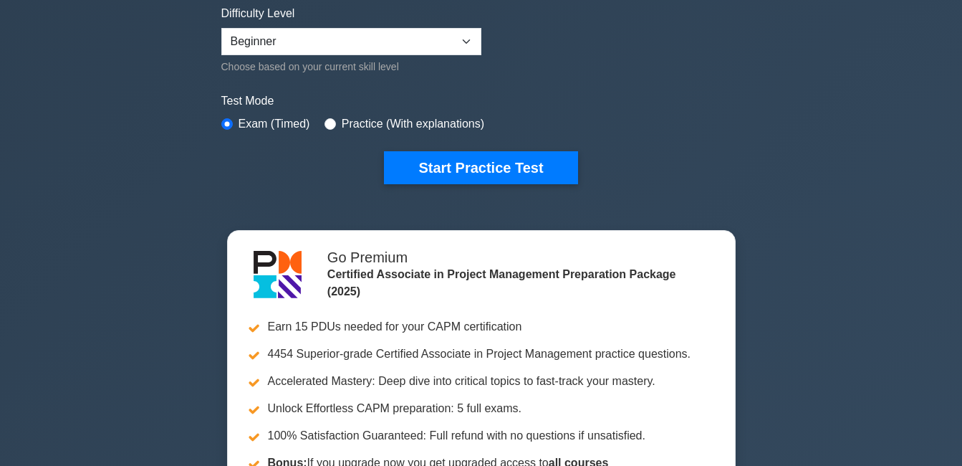
scroll to position [342, 0]
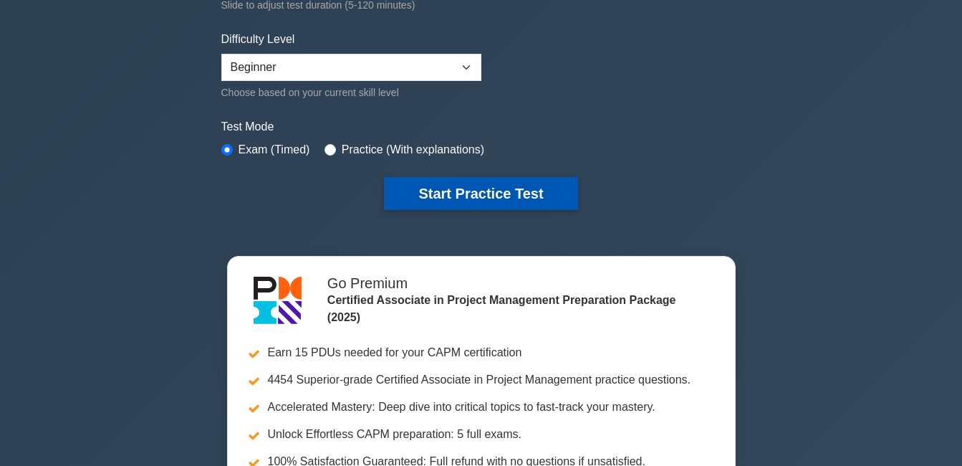
click at [545, 192] on button "Start Practice Test" at bounding box center [480, 193] width 193 height 33
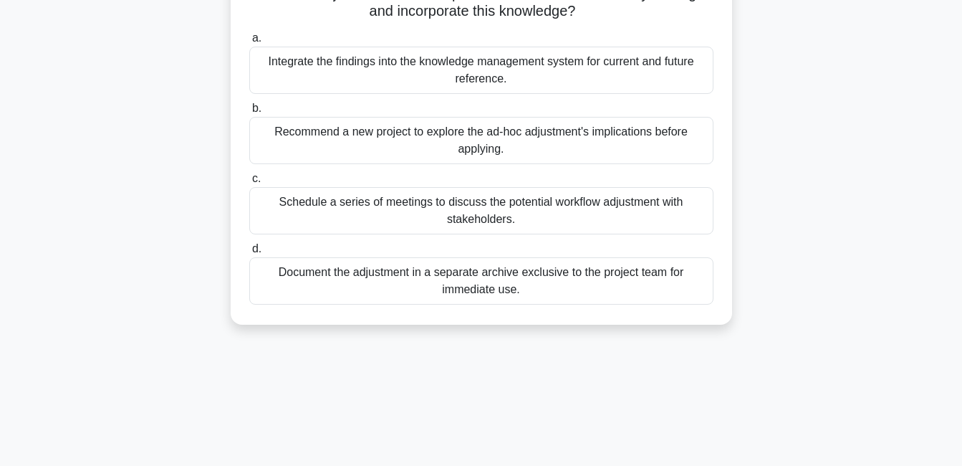
scroll to position [168, 0]
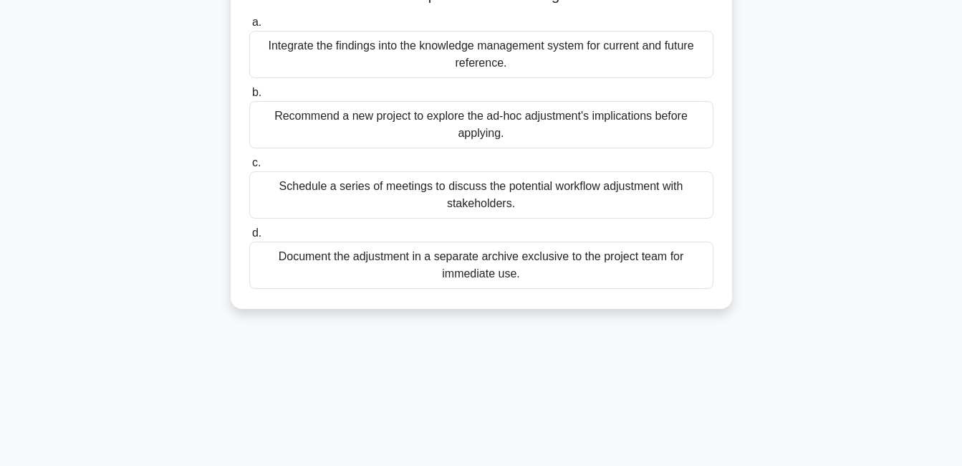
click at [315, 284] on div "Document the adjustment in a separate archive exclusive to the project team for…" at bounding box center [481, 264] width 464 height 47
click at [249, 238] on input "d. Document the adjustment in a separate archive exclusive to the project team …" at bounding box center [249, 232] width 0 height 9
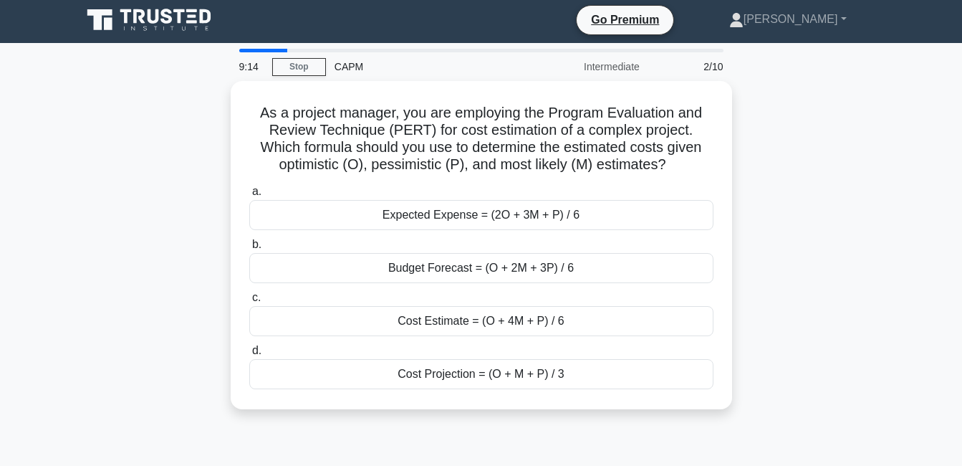
scroll to position [0, 0]
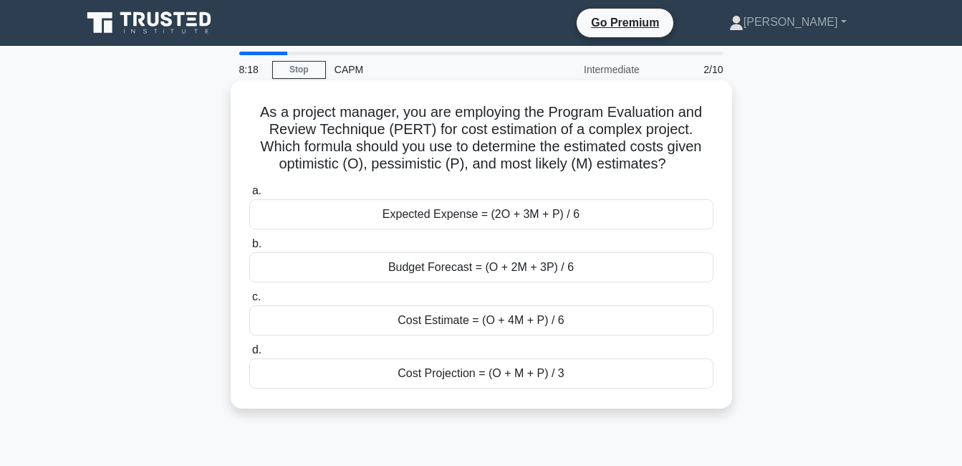
click at [491, 375] on div "Cost Projection = (O + M + P) / 3" at bounding box center [481, 373] width 464 height 30
click at [249, 355] on input "d. Cost Projection = (O + M + P) / 3" at bounding box center [249, 349] width 0 height 9
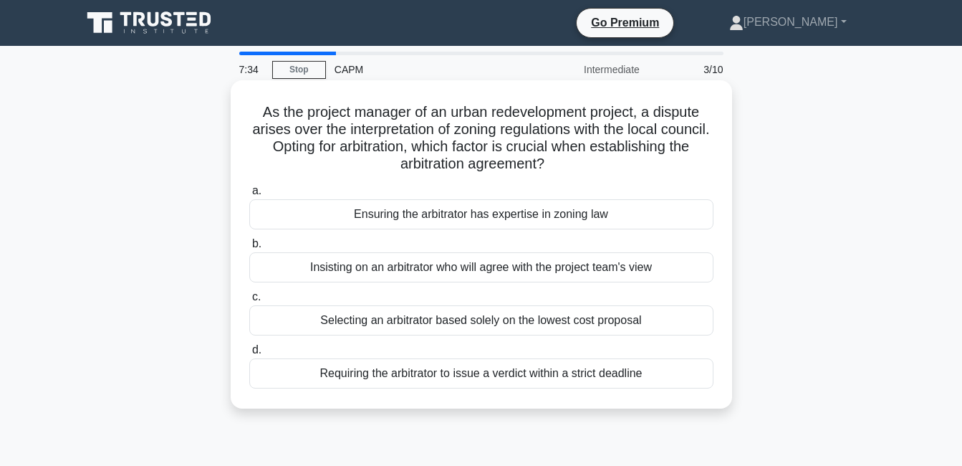
click at [658, 223] on div "Ensuring the arbitrator has expertise in zoning law" at bounding box center [481, 214] width 464 height 30
click at [249, 196] on input "a. Ensuring the arbitrator has expertise in zoning law" at bounding box center [249, 190] width 0 height 9
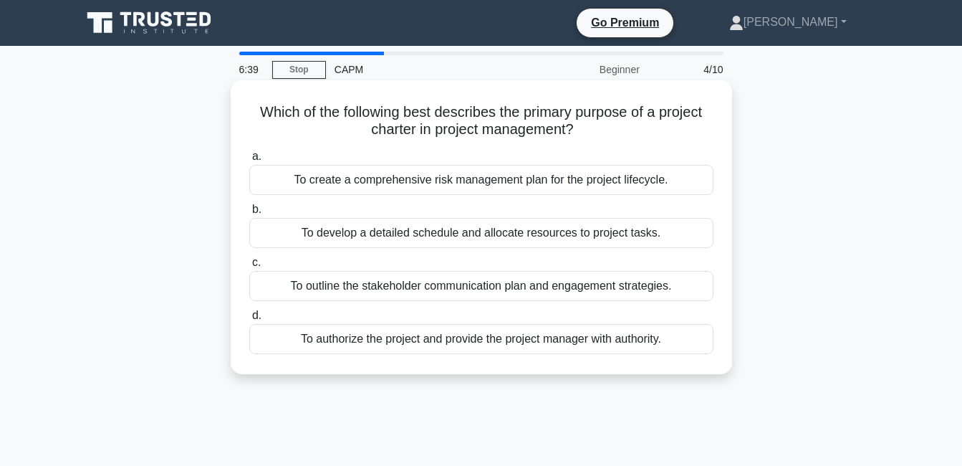
click at [655, 289] on div "To outline the stakeholder communication plan and engagement strategies." at bounding box center [481, 286] width 464 height 30
click at [249, 267] on input "c. To outline the stakeholder communication plan and engagement strategies." at bounding box center [249, 262] width 0 height 9
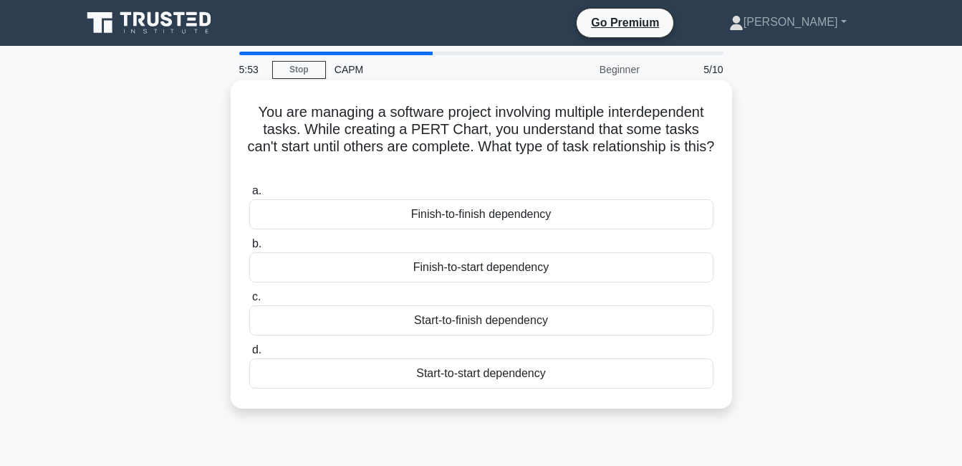
click at [539, 271] on div "Finish-to-start dependency" at bounding box center [481, 267] width 464 height 30
click at [249, 249] on input "b. Finish-to-start dependency" at bounding box center [249, 243] width 0 height 9
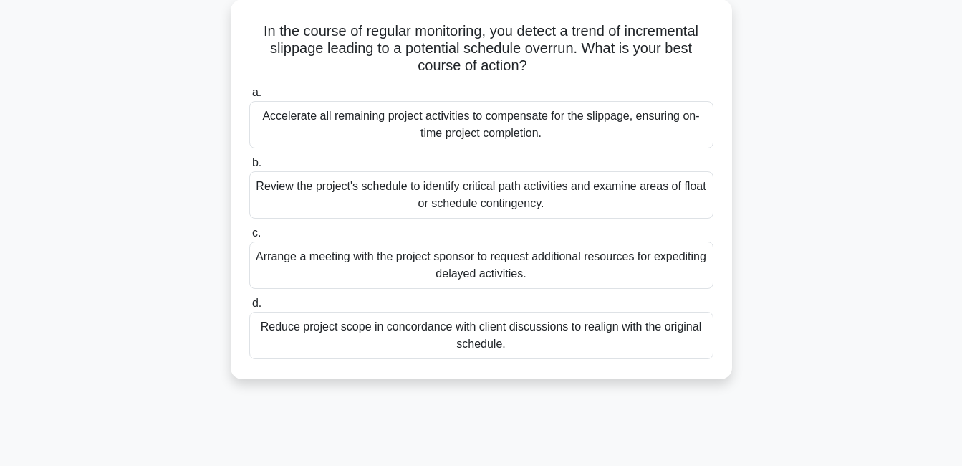
scroll to position [81, 0]
click at [614, 196] on div "Review the project's schedule to identify critical path activities and examine …" at bounding box center [481, 194] width 464 height 47
click at [249, 168] on input "b. Review the project's schedule to identify critical path activities and exami…" at bounding box center [249, 162] width 0 height 9
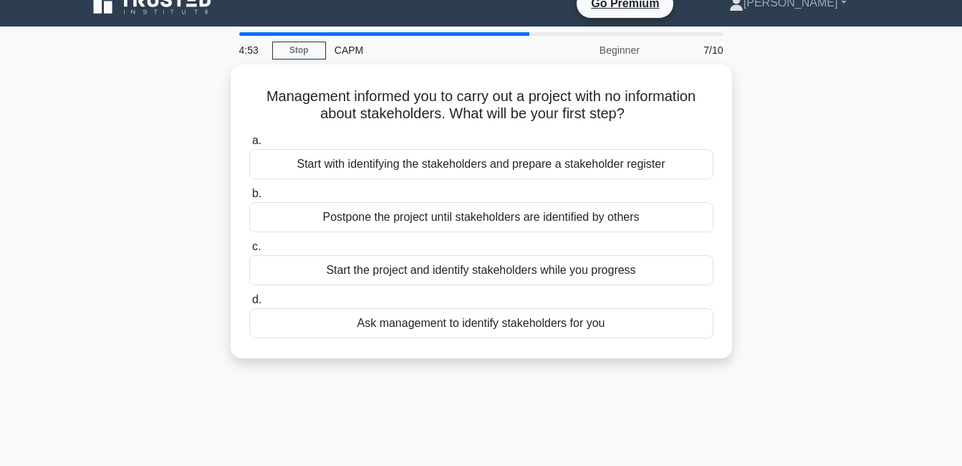
scroll to position [0, 0]
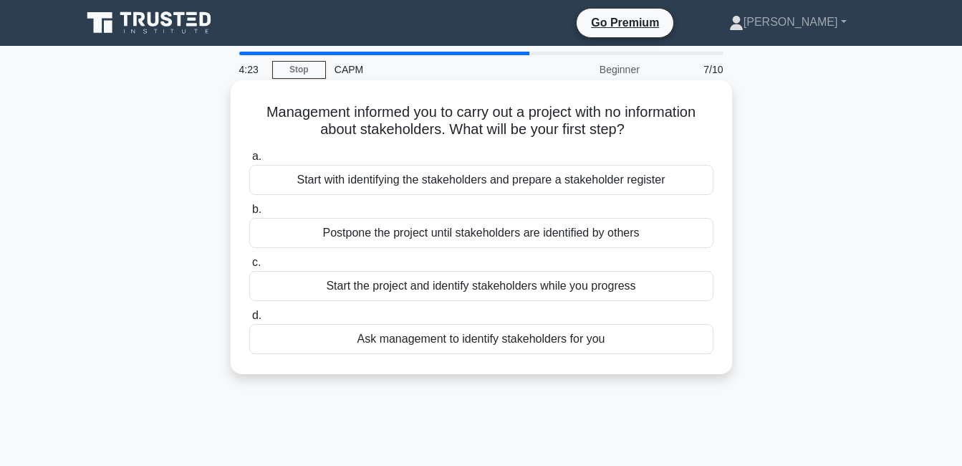
click at [639, 187] on div "Start with identifying the stakeholders and prepare a stakeholder register" at bounding box center [481, 180] width 464 height 30
click at [249, 161] on input "a. Start with identifying the stakeholders and prepare a stakeholder register" at bounding box center [249, 156] width 0 height 9
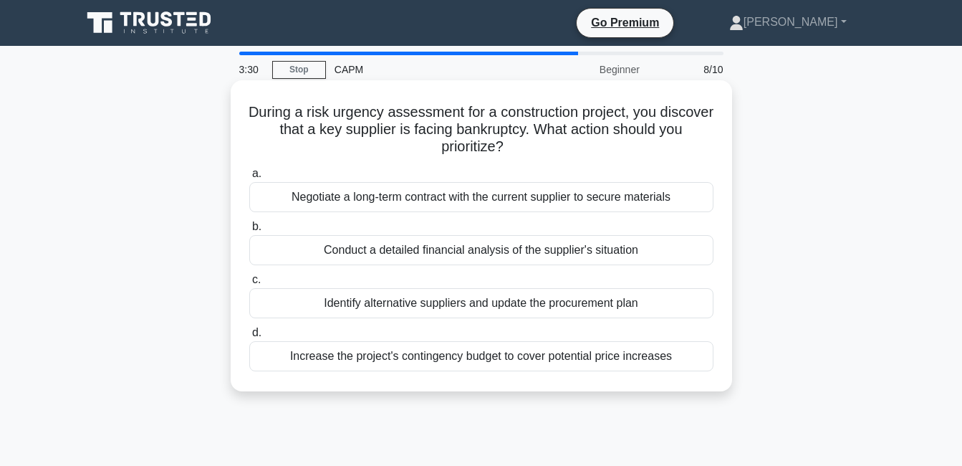
click at [665, 254] on div "Conduct a detailed financial analysis of the supplier's situation" at bounding box center [481, 250] width 464 height 30
click at [249, 231] on input "b. Conduct a detailed financial analysis of the supplier's situation" at bounding box center [249, 226] width 0 height 9
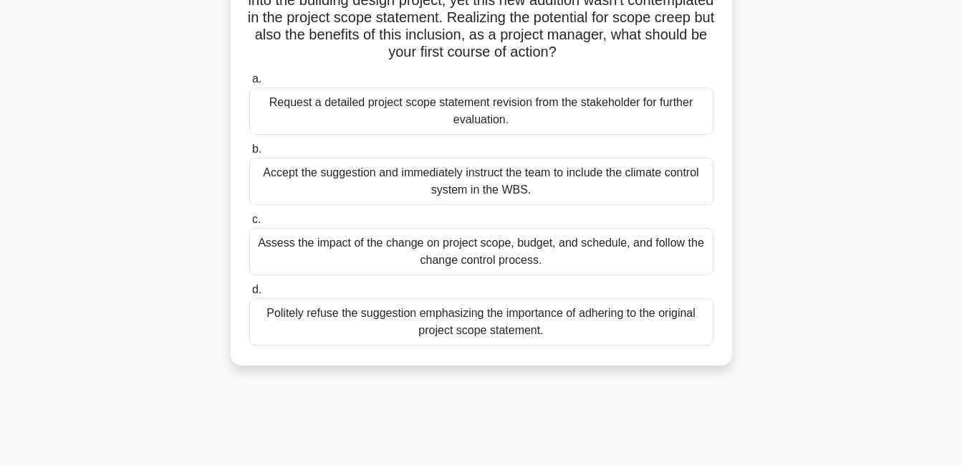
scroll to position [149, 0]
click at [147, 446] on div "2:59 Stop CAPM Intermediate 9/10 During the creation of the Work Breakdown Stru…" at bounding box center [481, 261] width 817 height 716
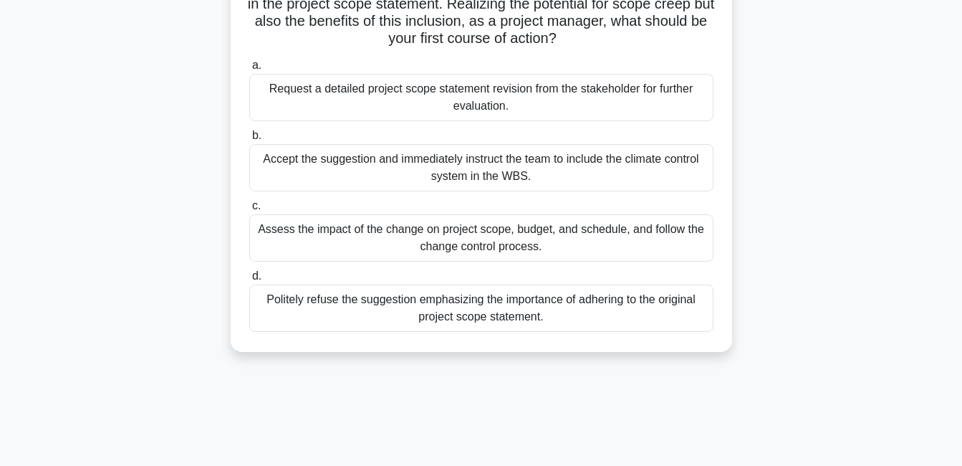
scroll to position [174, 0]
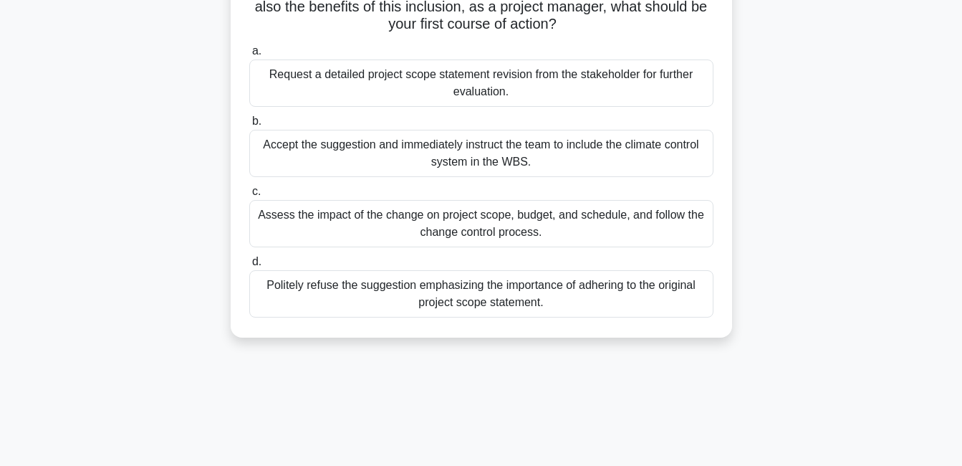
click at [640, 231] on div "Assess the impact of the change on project scope, budget, and schedule, and fol…" at bounding box center [481, 223] width 464 height 47
click at [249, 196] on input "c. Assess the impact of the change on project scope, budget, and schedule, and …" at bounding box center [249, 191] width 0 height 9
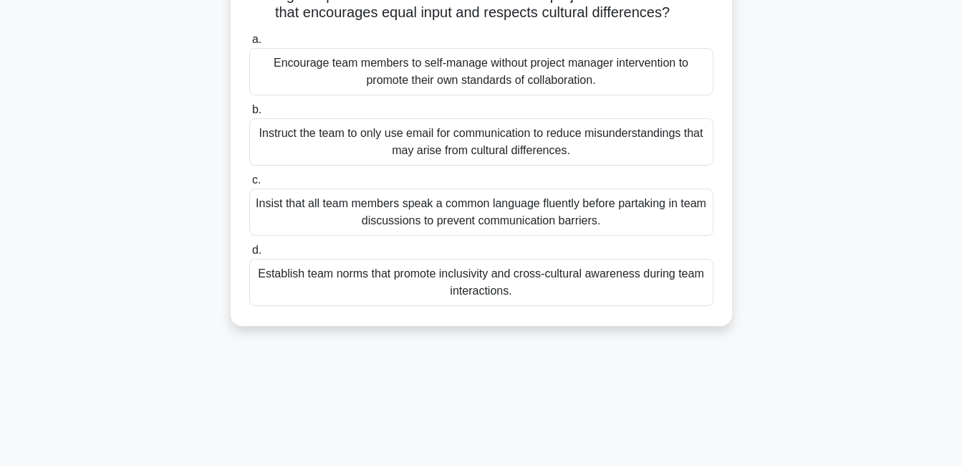
scroll to position [139, 0]
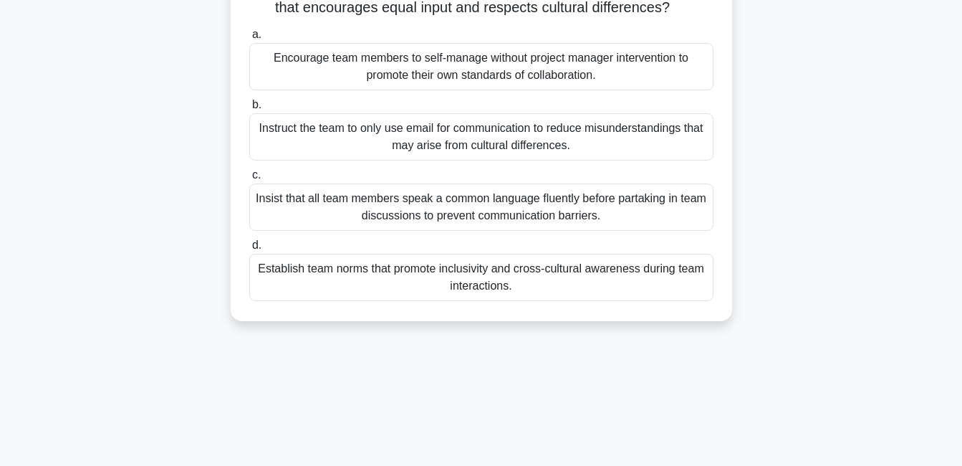
click at [532, 301] on div "Establish team norms that promote inclusivity and cross-cultural awareness duri…" at bounding box center [481, 277] width 464 height 47
click at [249, 250] on input "d. Establish team norms that promote inclusivity and cross-cultural awareness d…" at bounding box center [249, 245] width 0 height 9
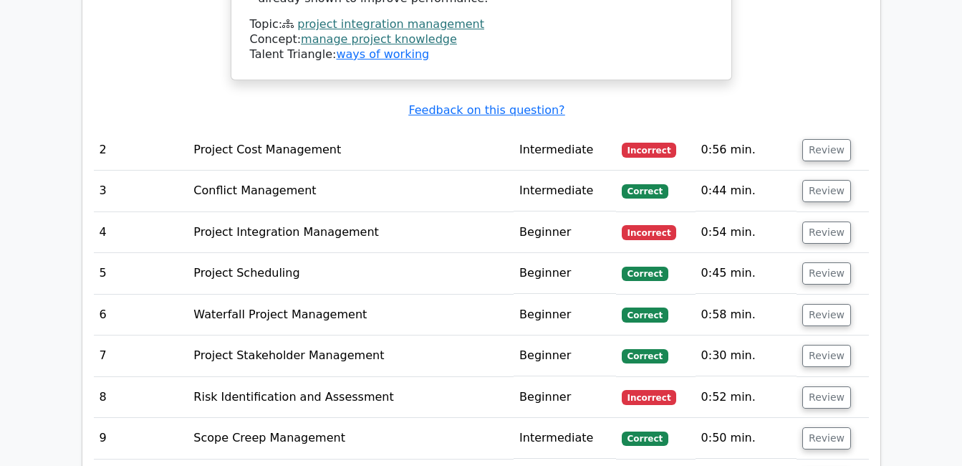
scroll to position [1979, 0]
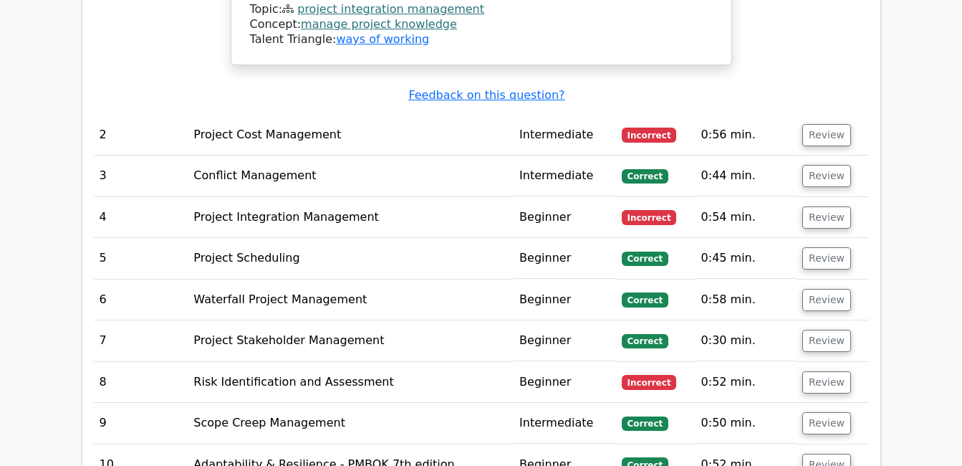
scroll to position [2013, 0]
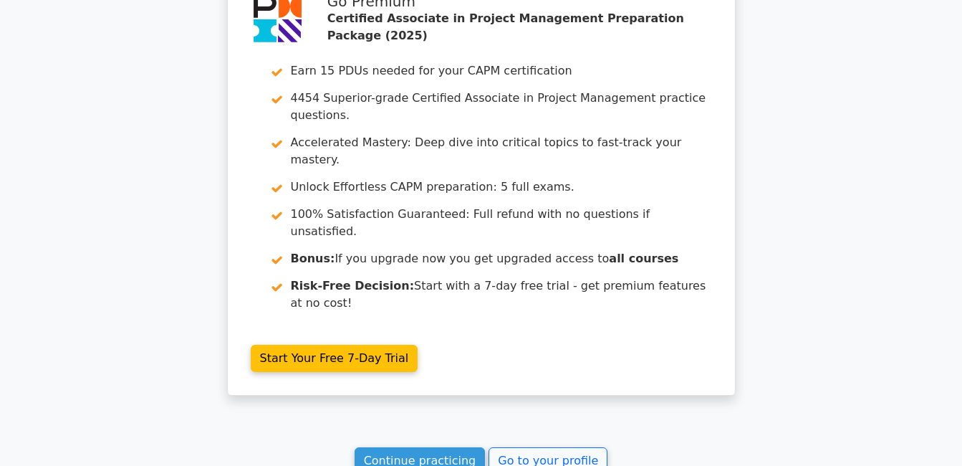
scroll to position [2587, 0]
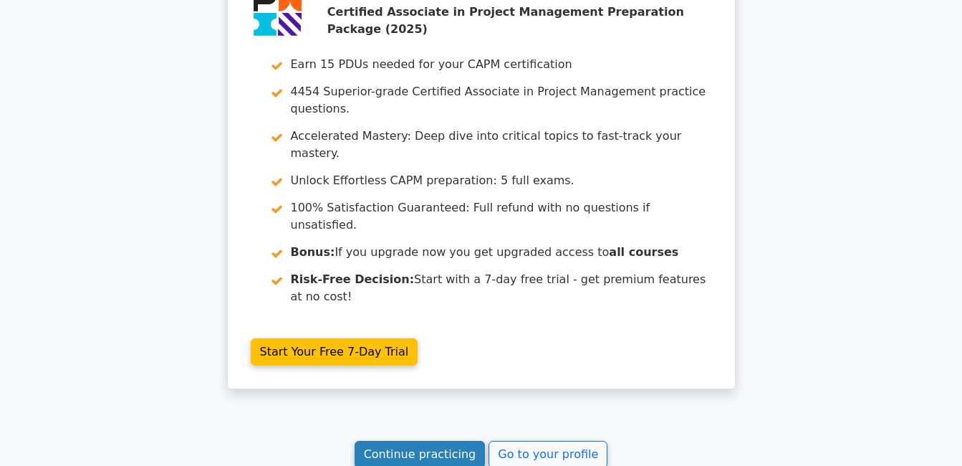
click at [428, 441] on link "Continue practicing" at bounding box center [420, 454] width 131 height 27
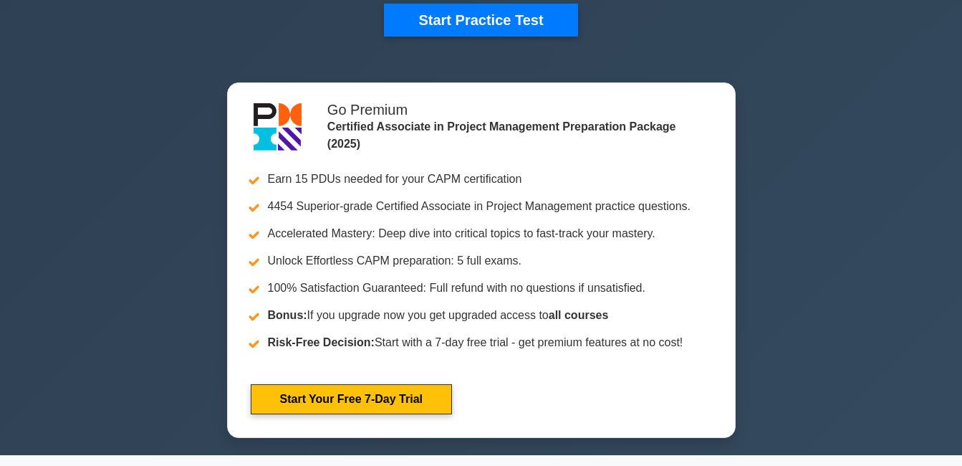
scroll to position [516, 0]
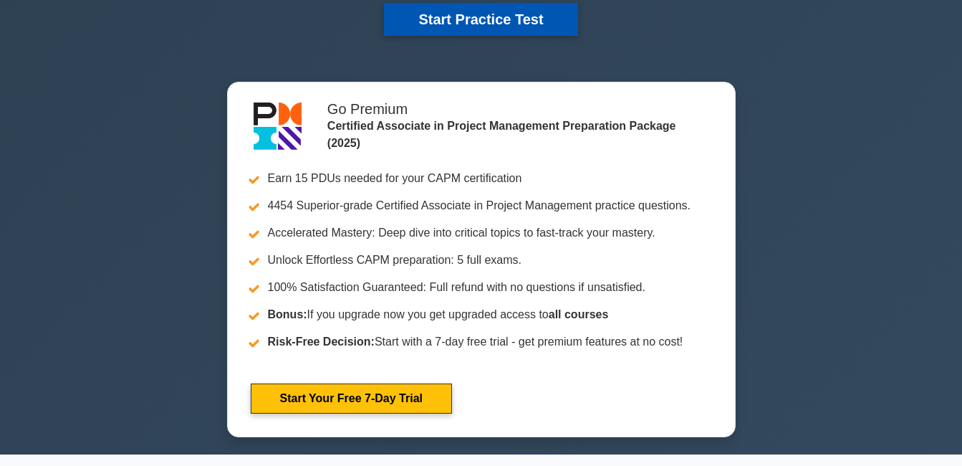
click at [487, 15] on button "Start Practice Test" at bounding box center [480, 19] width 193 height 33
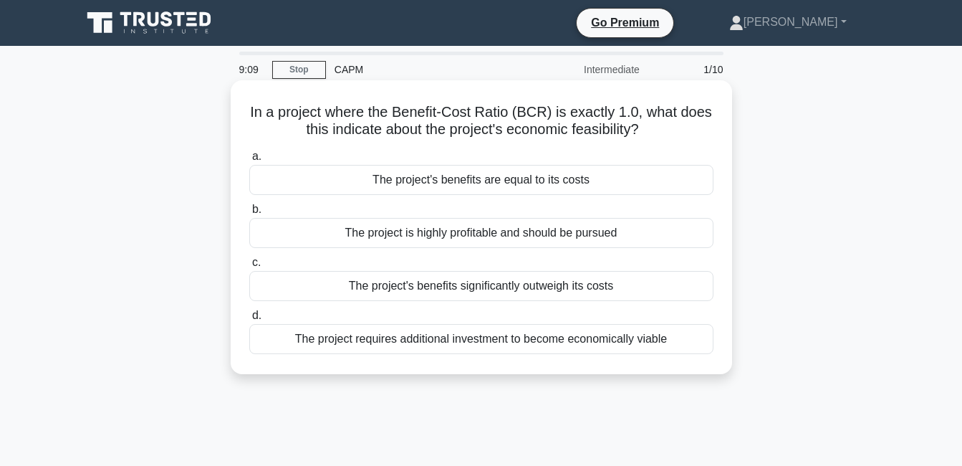
click at [648, 180] on div "The project's benefits are equal to its costs" at bounding box center [481, 180] width 464 height 30
click at [249, 161] on input "a. The project's benefits are equal to its costs" at bounding box center [249, 156] width 0 height 9
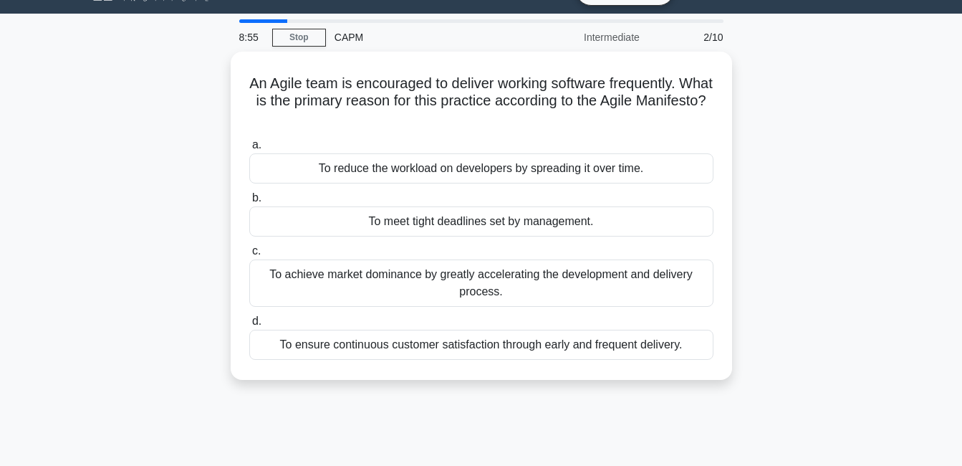
scroll to position [44, 0]
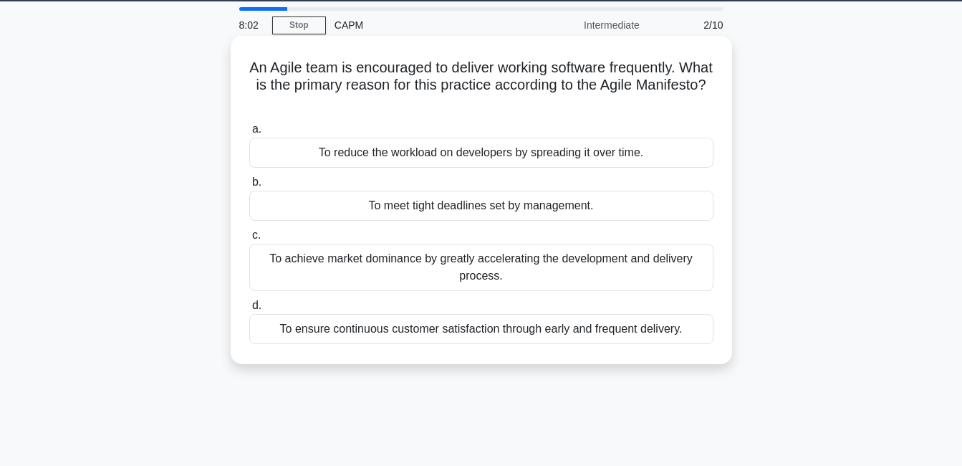
click at [680, 335] on div "To ensure continuous customer satisfaction through early and frequent delivery." at bounding box center [481, 329] width 464 height 30
click at [249, 310] on input "d. To ensure continuous customer satisfaction through early and frequent delive…" at bounding box center [249, 305] width 0 height 9
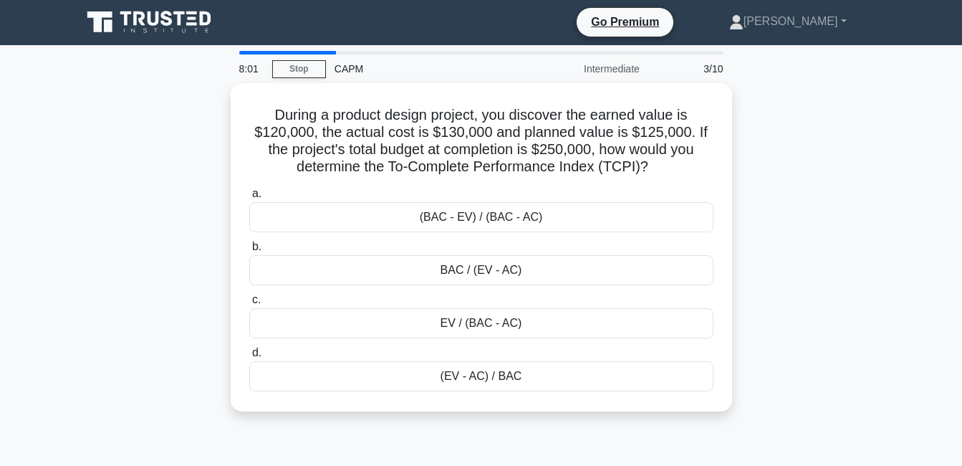
scroll to position [0, 0]
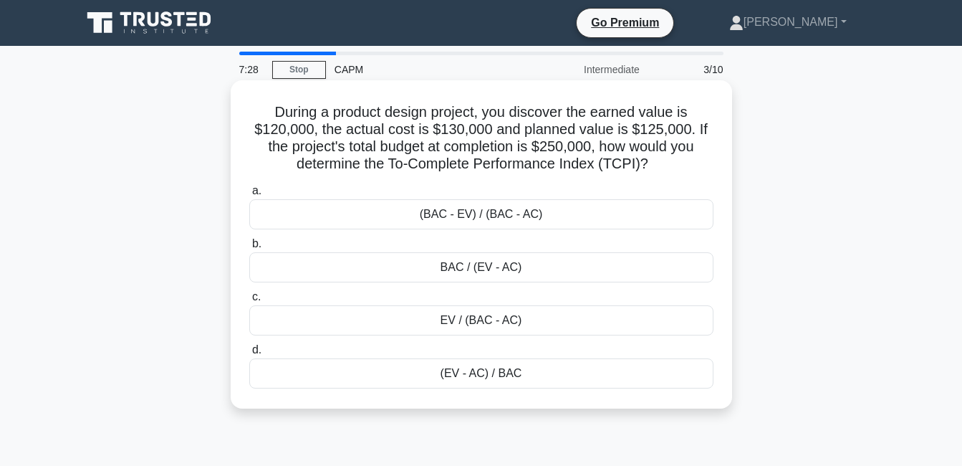
click at [481, 282] on div "BAC / (EV - AC)" at bounding box center [481, 267] width 464 height 30
click at [249, 249] on input "b. BAC / (EV - AC)" at bounding box center [249, 243] width 0 height 9
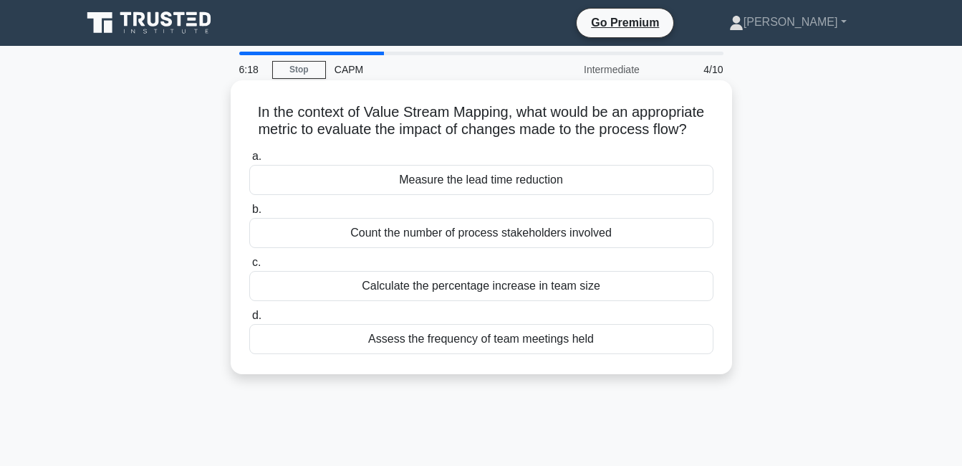
click at [590, 290] on div "Calculate the percentage increase in team size" at bounding box center [481, 286] width 464 height 30
click at [249, 267] on input "c. Calculate the percentage increase in team size" at bounding box center [249, 262] width 0 height 9
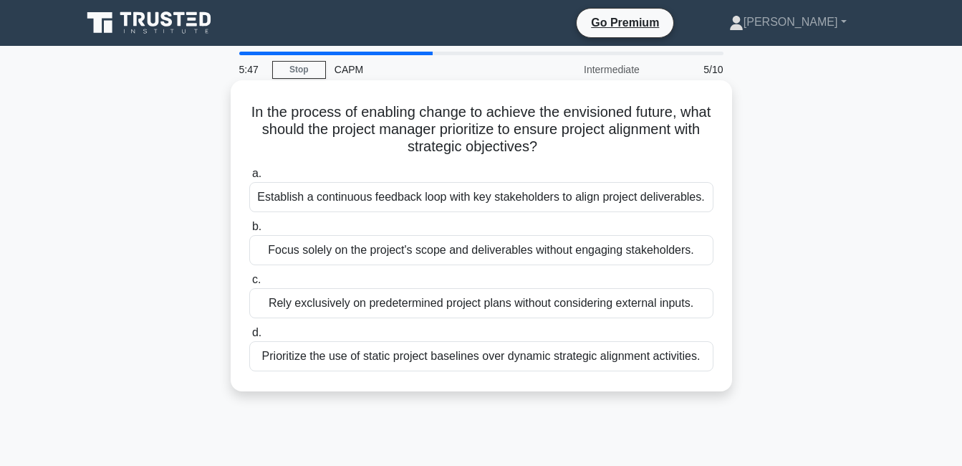
click at [667, 197] on div "Establish a continuous feedback loop with key stakeholders to align project del…" at bounding box center [481, 197] width 464 height 30
click at [249, 178] on input "a. Establish a continuous feedback loop with key stakeholders to align project …" at bounding box center [249, 173] width 0 height 9
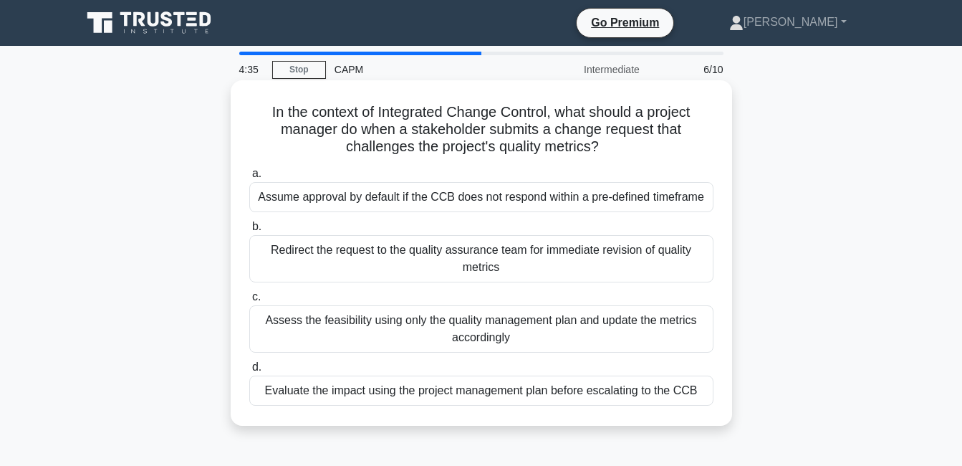
click at [692, 396] on div "Evaluate the impact using the project management plan before escalating to the …" at bounding box center [481, 390] width 464 height 30
click at [249, 372] on input "d. Evaluate the impact using the project management plan before escalating to t…" at bounding box center [249, 366] width 0 height 9
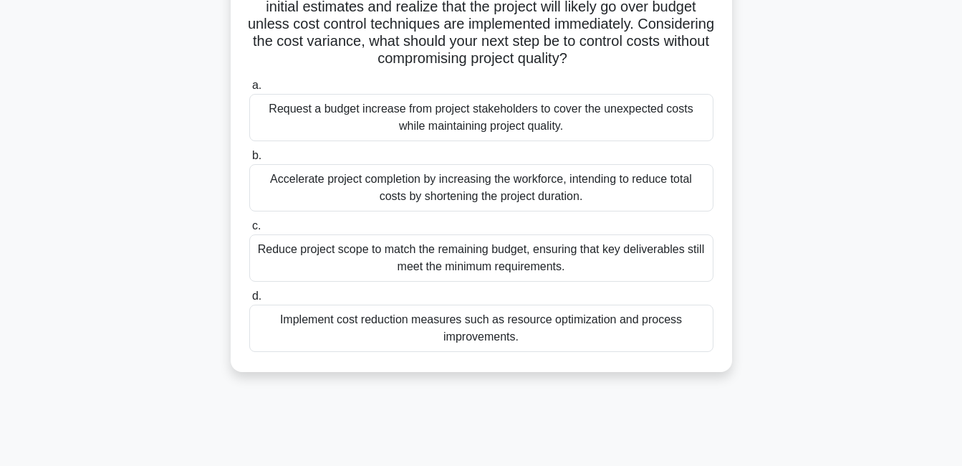
scroll to position [161, 0]
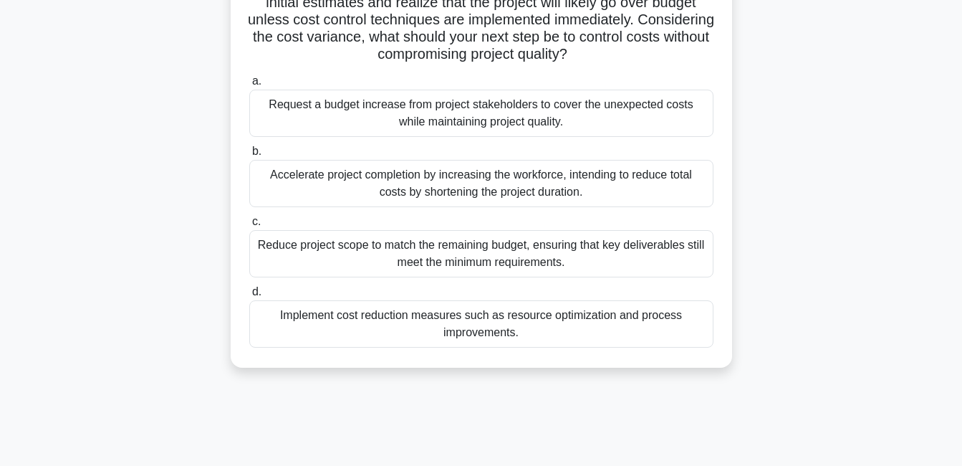
click at [651, 330] on div "Implement cost reduction measures such as resource optimization and process imp…" at bounding box center [481, 323] width 464 height 47
click at [249, 297] on input "d. Implement cost reduction measures such as resource optimization and process …" at bounding box center [249, 291] width 0 height 9
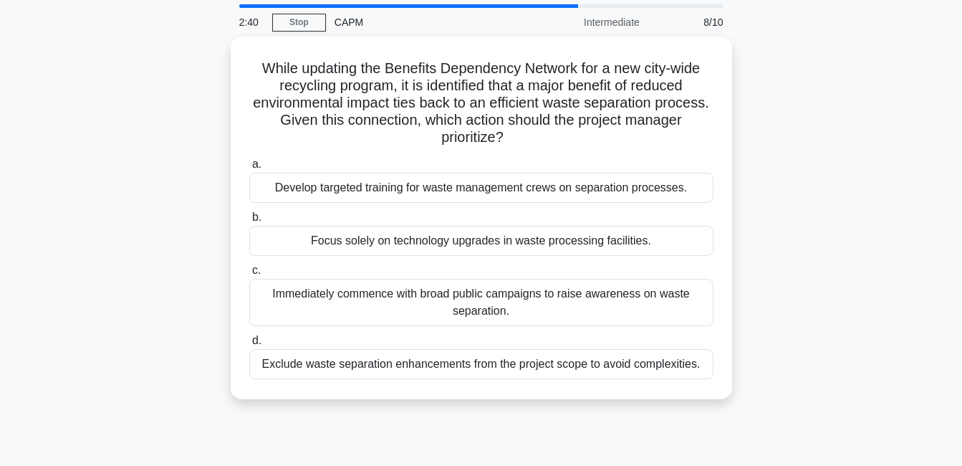
scroll to position [41, 0]
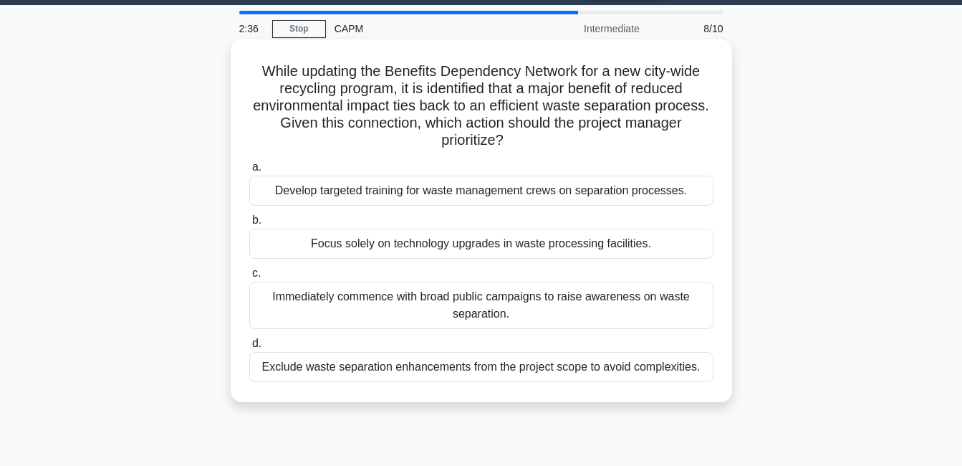
click at [653, 201] on div "Develop targeted training for waste management crews on separation processes." at bounding box center [481, 190] width 464 height 30
click at [249, 172] on input "a. Develop targeted training for waste management crews on separation processes." at bounding box center [249, 167] width 0 height 9
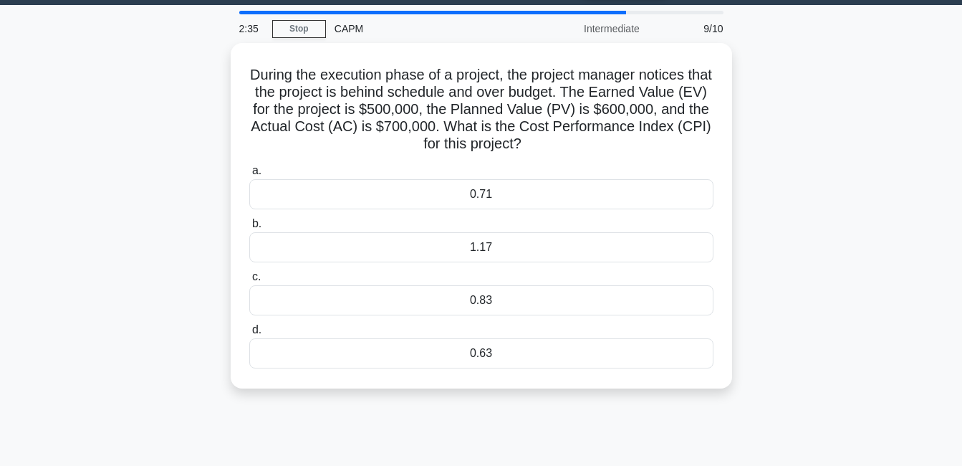
scroll to position [0, 0]
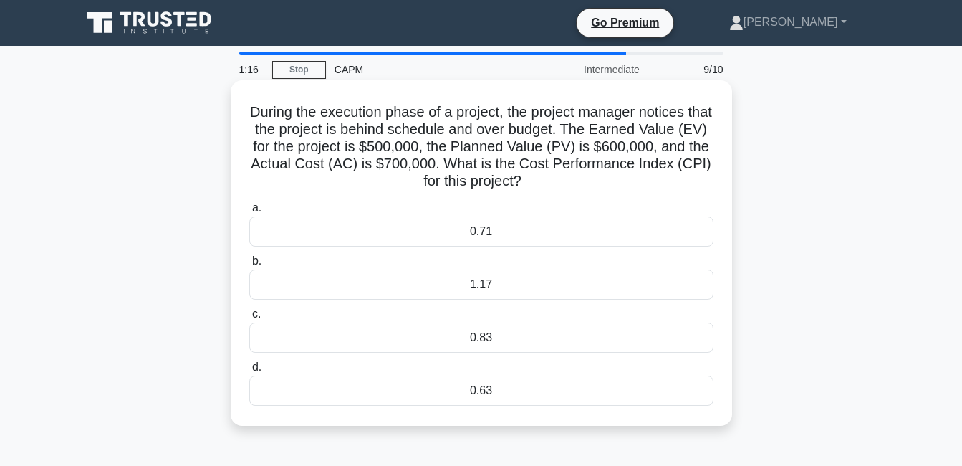
click at [579, 292] on div "1.17" at bounding box center [481, 284] width 464 height 30
click at [249, 266] on input "b. 1.17" at bounding box center [249, 260] width 0 height 9
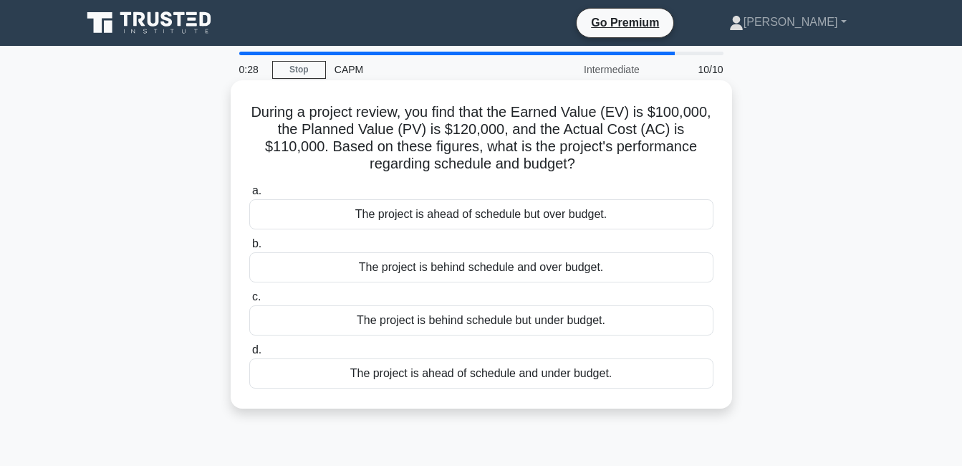
click at [640, 375] on div "The project is ahead of schedule and under budget." at bounding box center [481, 373] width 464 height 30
click at [249, 355] on input "d. The project is ahead of schedule and under budget." at bounding box center [249, 349] width 0 height 9
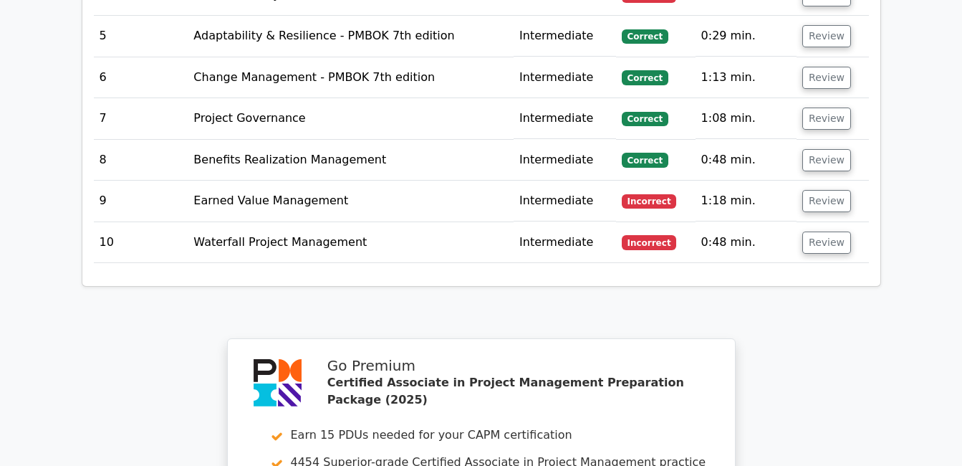
scroll to position [2333, 0]
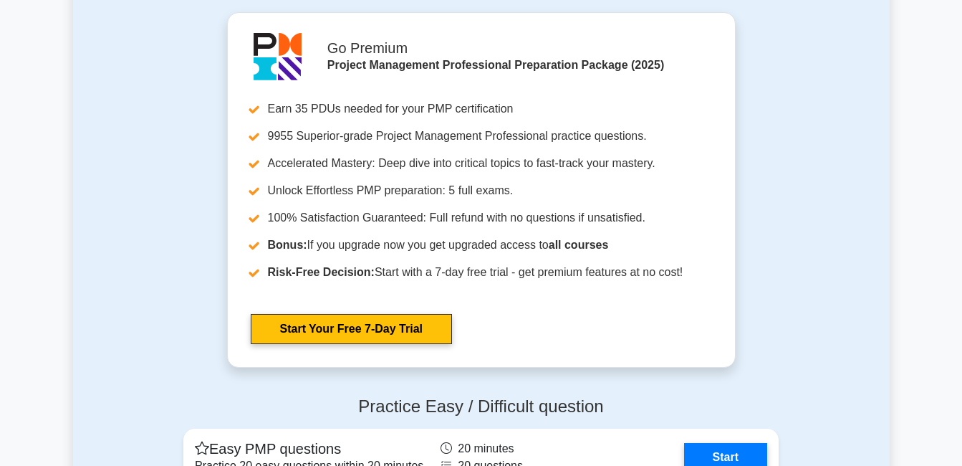
scroll to position [4066, 0]
